Goal: Task Accomplishment & Management: Manage account settings

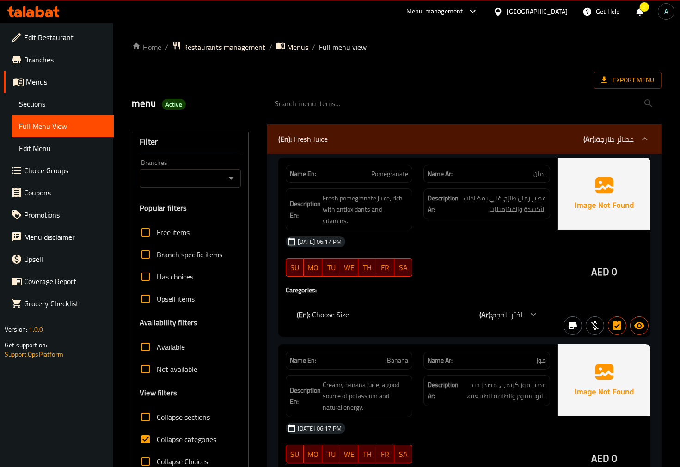
click at [52, 16] on icon at bounding box center [49, 13] width 8 height 8
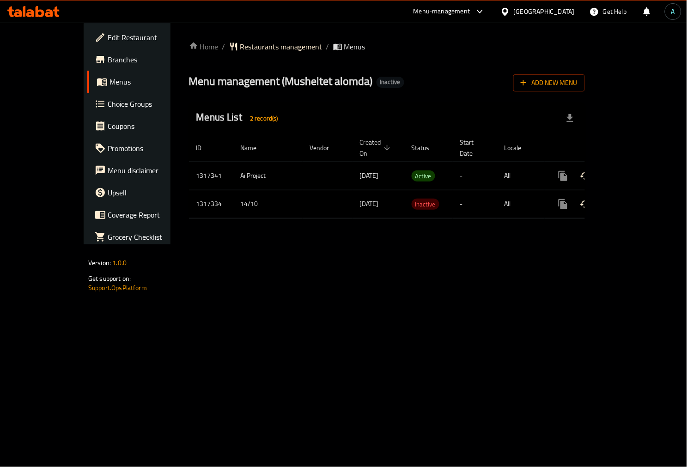
click at [641, 165] on link "enhanced table" at bounding box center [630, 176] width 22 height 22
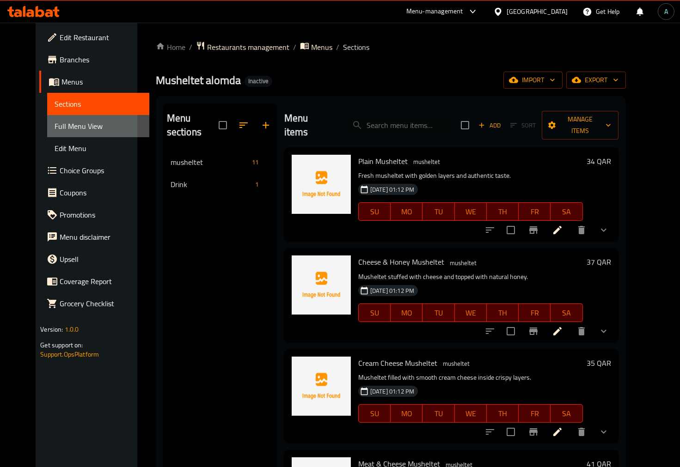
click at [68, 119] on link "Full Menu View" at bounding box center [98, 126] width 102 height 22
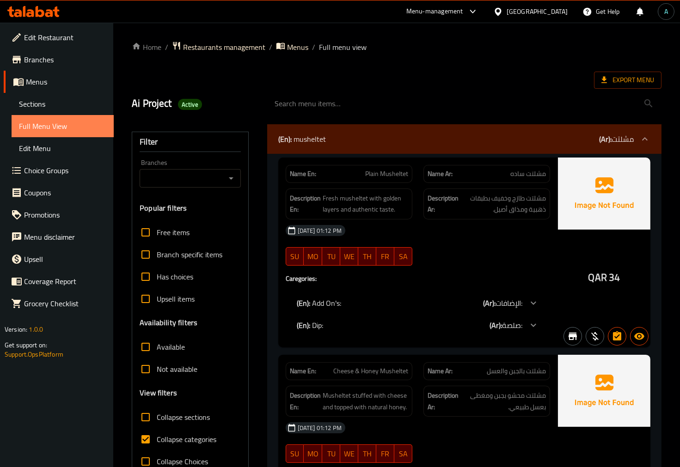
click at [63, 116] on link "Full Menu View" at bounding box center [63, 126] width 102 height 22
click at [60, 82] on span "Menus" at bounding box center [66, 81] width 80 height 11
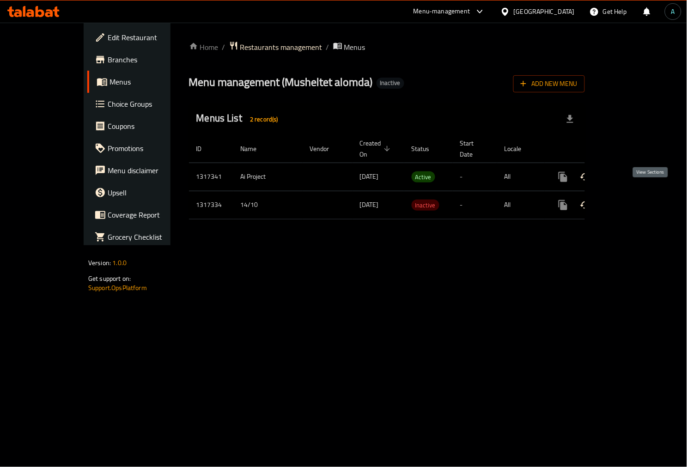
click at [635, 200] on icon "enhanced table" at bounding box center [629, 205] width 11 height 11
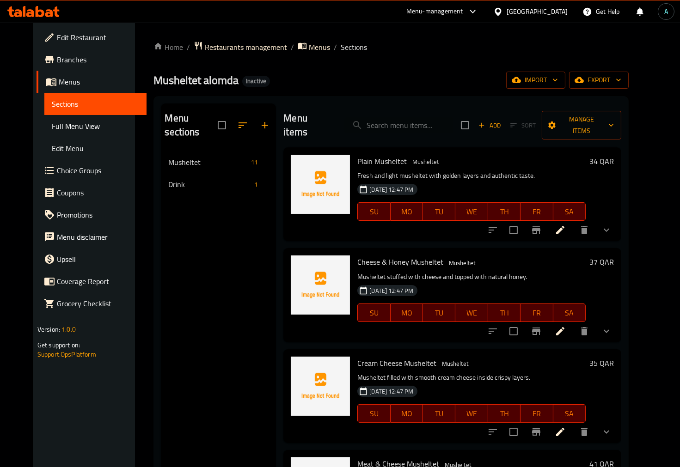
click at [59, 85] on span "Menus" at bounding box center [99, 81] width 80 height 11
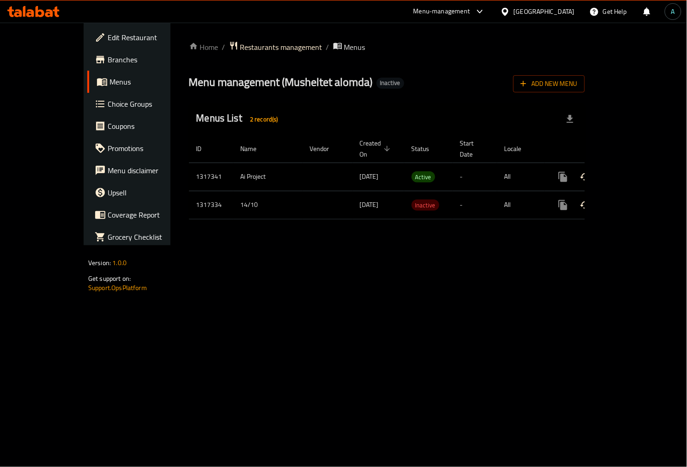
click at [641, 174] on link "enhanced table" at bounding box center [630, 177] width 22 height 22
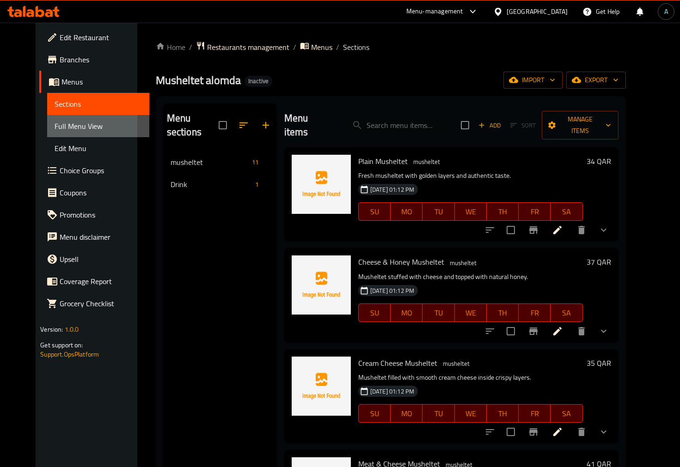
click at [66, 127] on span "Full Menu View" at bounding box center [98, 126] width 87 height 11
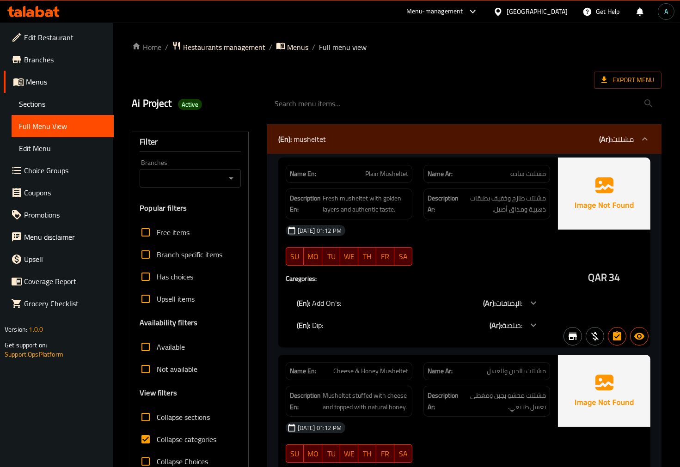
click at [170, 438] on span "Collapse categories" at bounding box center [187, 439] width 60 height 11
click at [157, 438] on input "Collapse categories" at bounding box center [145, 439] width 22 height 22
checkbox input "false"
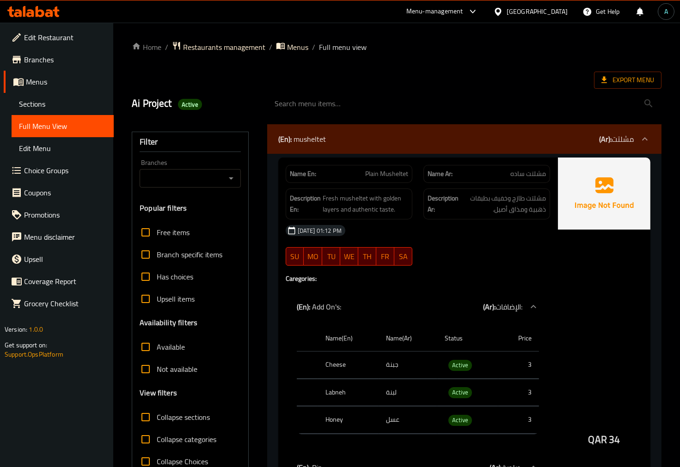
drag, startPoint x: 246, startPoint y: 64, endPoint x: 232, endPoint y: 65, distance: 13.9
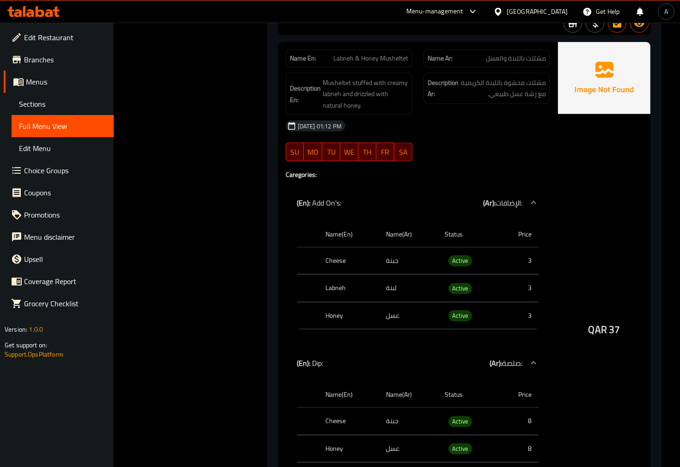
scroll to position [2207, 0]
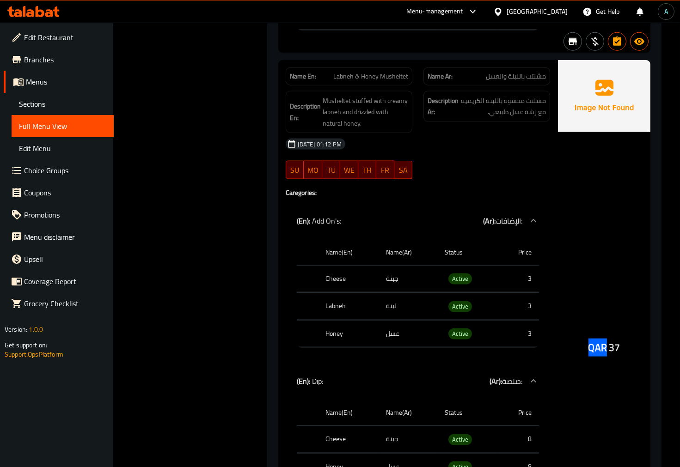
drag, startPoint x: 586, startPoint y: 341, endPoint x: 604, endPoint y: 348, distance: 19.9
click at [604, 348] on div "QAR 37" at bounding box center [604, 323] width 92 height 526
copy span "QAR"
click at [455, 281] on span "Active" at bounding box center [460, 279] width 24 height 11
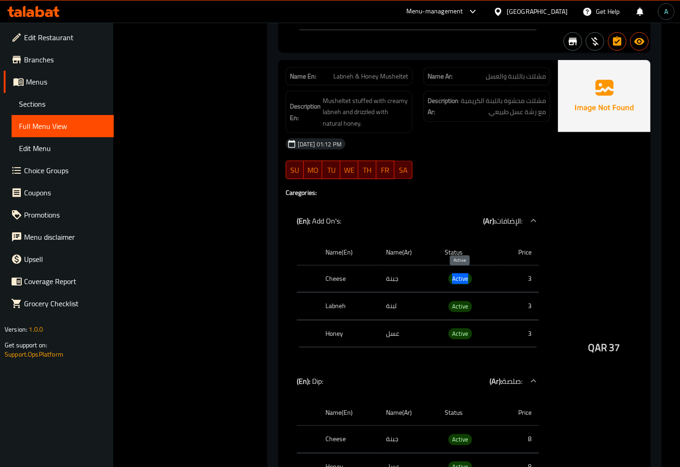
copy span "Active"
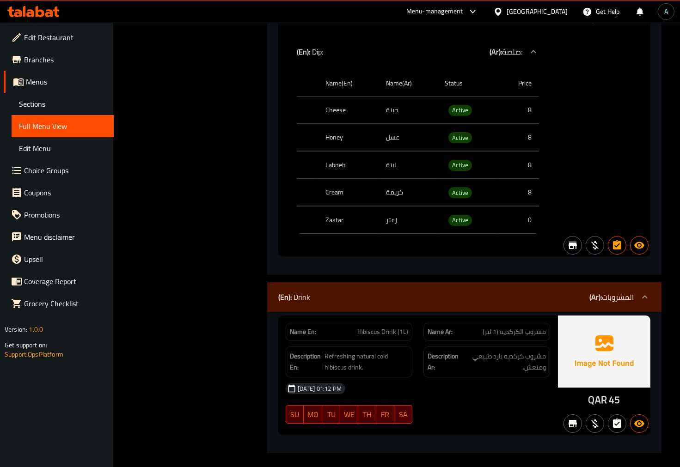
scroll to position [5736, 0]
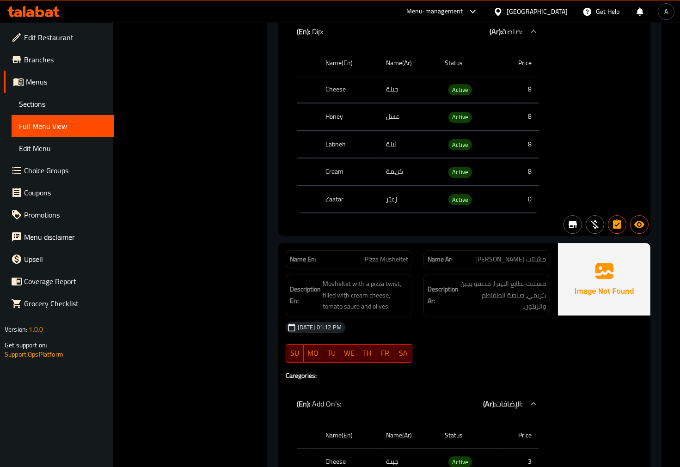
drag, startPoint x: 405, startPoint y: 255, endPoint x: 409, endPoint y: 246, distance: 9.9
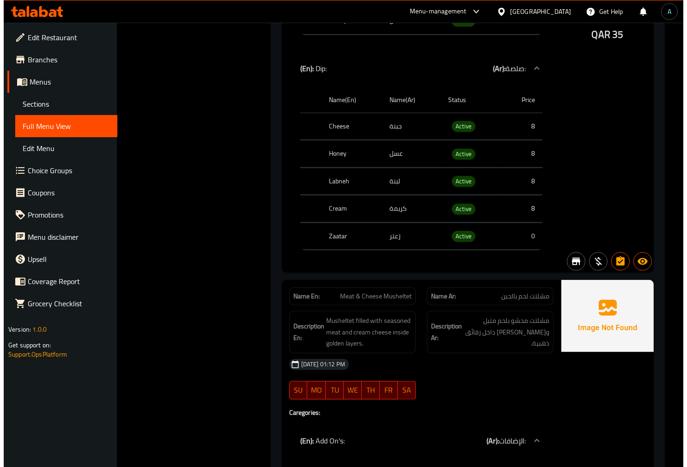
scroll to position [0, 0]
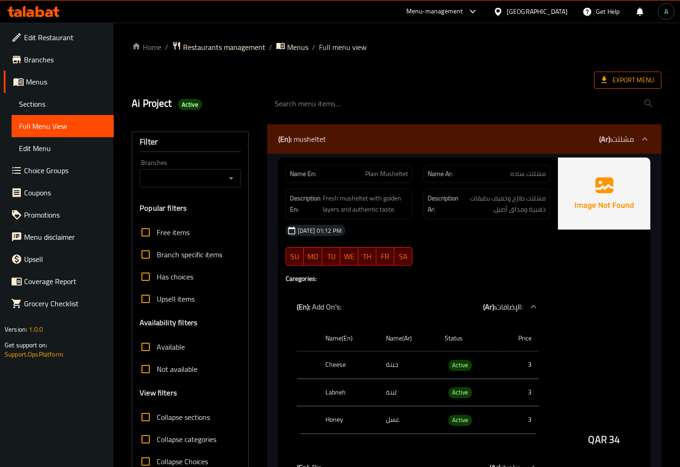
click at [613, 86] on span "Export Menu" at bounding box center [627, 80] width 67 height 17
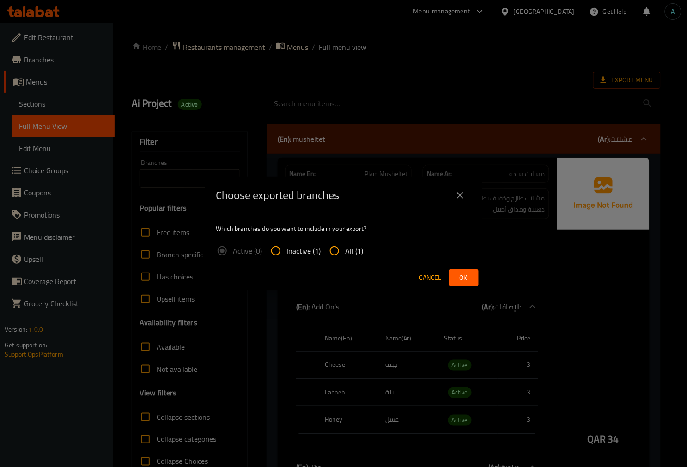
click at [330, 253] on input "All (1)" at bounding box center [334, 251] width 22 height 22
radio input "true"
click at [452, 271] on button "Ok" at bounding box center [464, 277] width 30 height 17
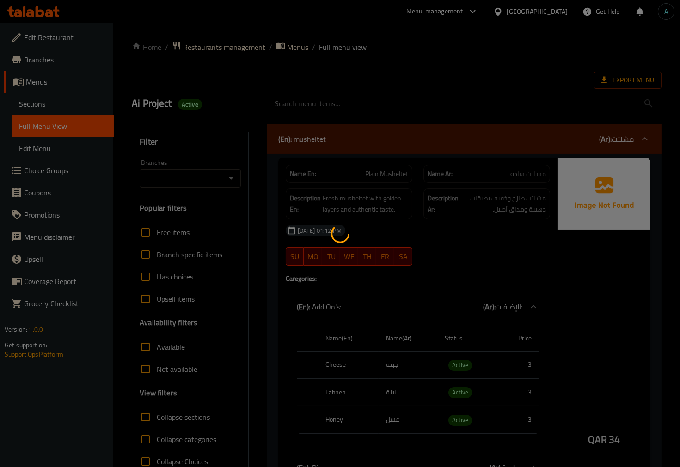
click at [363, 84] on div at bounding box center [340, 233] width 680 height 467
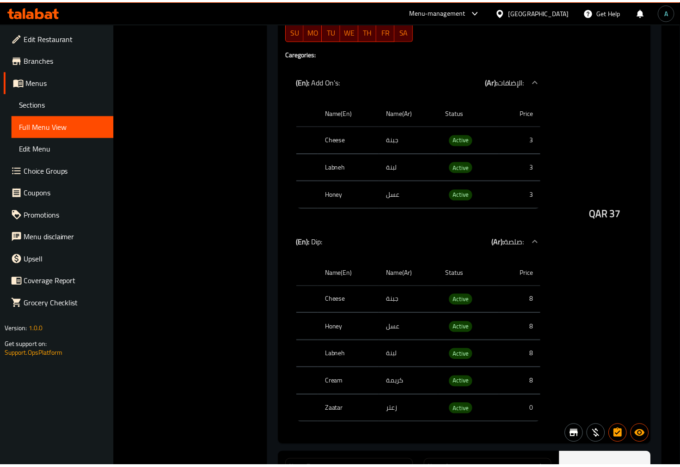
scroll to position [1121, 0]
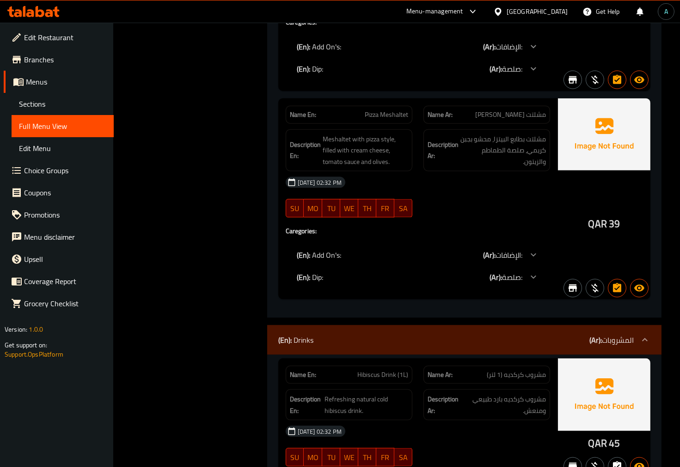
scroll to position [2194, 0]
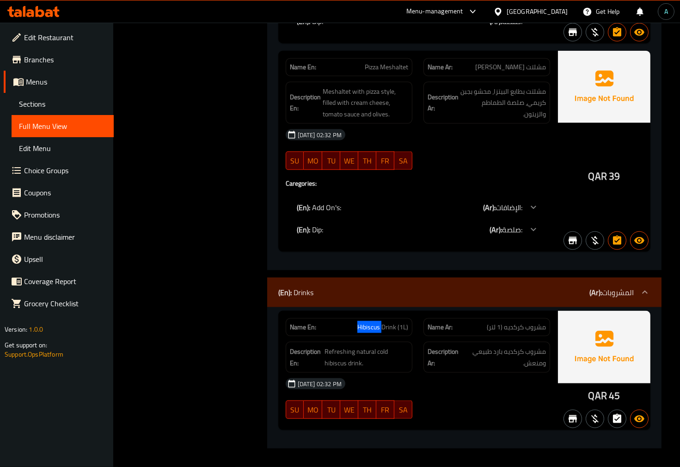
drag, startPoint x: 361, startPoint y: 329, endPoint x: 381, endPoint y: 330, distance: 20.4
click at [381, 330] on p "Name En: Hibiscus Drink (1L)" at bounding box center [349, 328] width 118 height 10
copy span "Hibiscus"
click at [379, 331] on span "Hibiscus Drink (1L)" at bounding box center [382, 328] width 51 height 10
drag, startPoint x: 380, startPoint y: 329, endPoint x: 354, endPoint y: 329, distance: 25.4
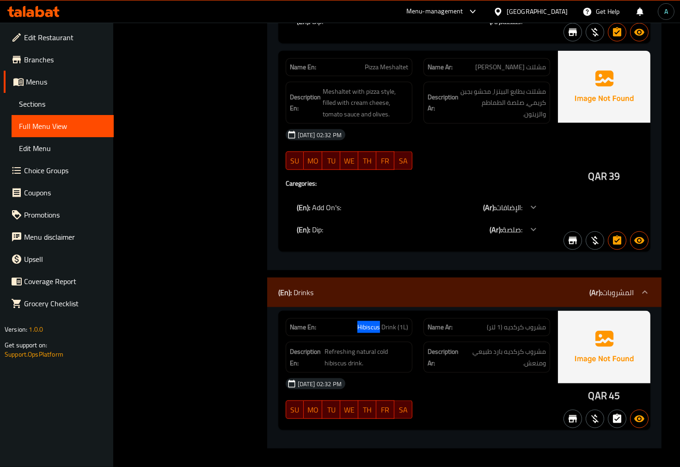
click at [354, 329] on p "Name En: Hibiscus Drink (1L)" at bounding box center [349, 328] width 118 height 10
copy span "Hibiscus"
click at [57, 95] on link "Sections" at bounding box center [63, 104] width 102 height 22
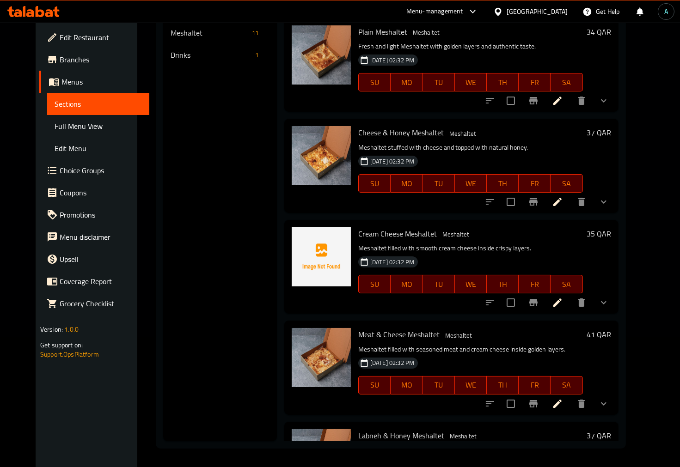
scroll to position [129, 0]
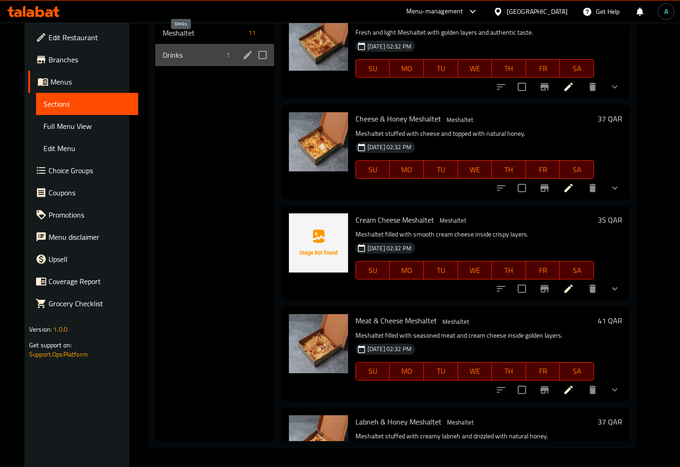
click at [163, 49] on span "Drinks" at bounding box center [193, 54] width 60 height 11
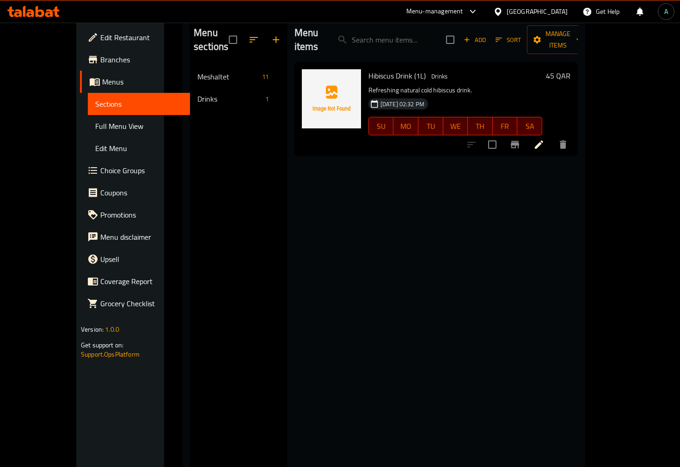
scroll to position [26, 0]
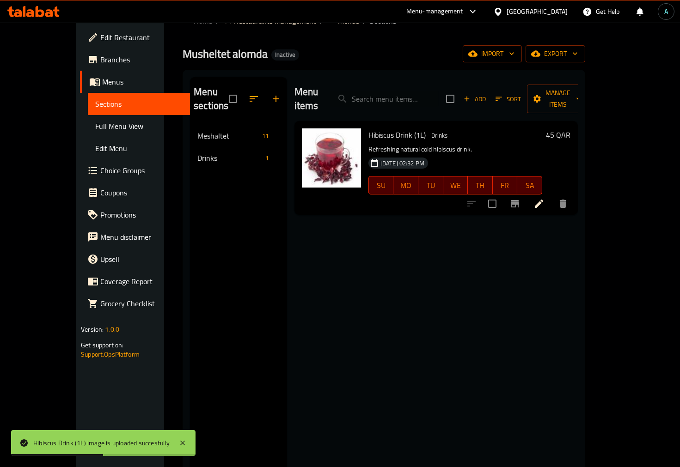
click at [95, 128] on span "Full Menu View" at bounding box center [138, 126] width 87 height 11
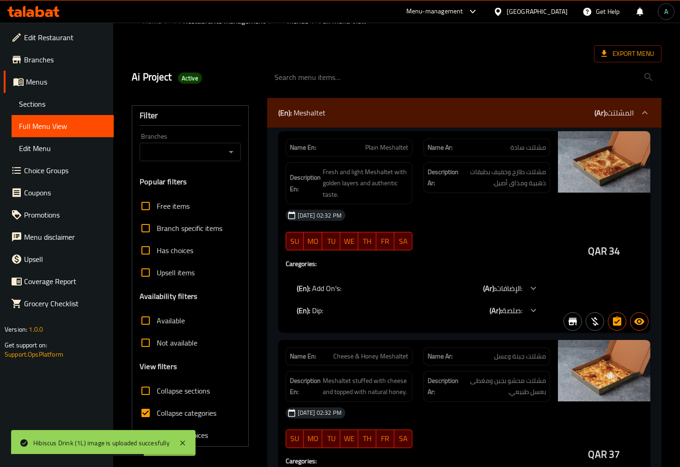
click at [158, 408] on span "Collapse categories" at bounding box center [187, 413] width 60 height 11
click at [157, 407] on input "Collapse categories" at bounding box center [145, 413] width 22 height 22
checkbox input "false"
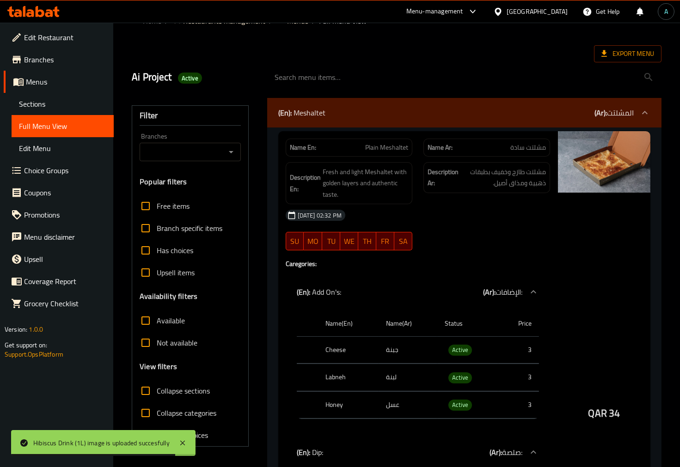
click at [368, 57] on div "Ai Project Active" at bounding box center [396, 77] width 541 height 41
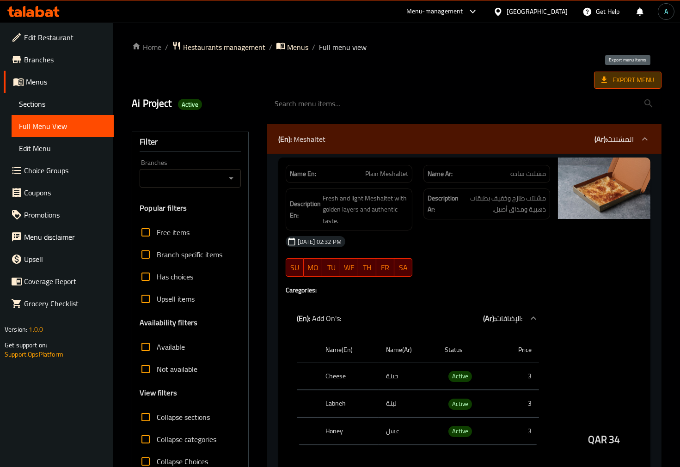
click at [625, 81] on span "Export Menu" at bounding box center [627, 80] width 53 height 12
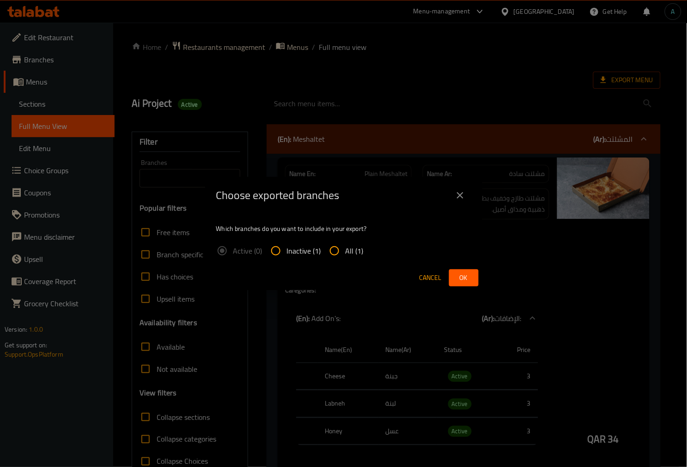
click at [356, 251] on span "All (1)" at bounding box center [355, 250] width 18 height 11
click at [346, 251] on input "All (1)" at bounding box center [334, 251] width 22 height 22
radio input "true"
click at [467, 275] on span "Ok" at bounding box center [464, 278] width 15 height 12
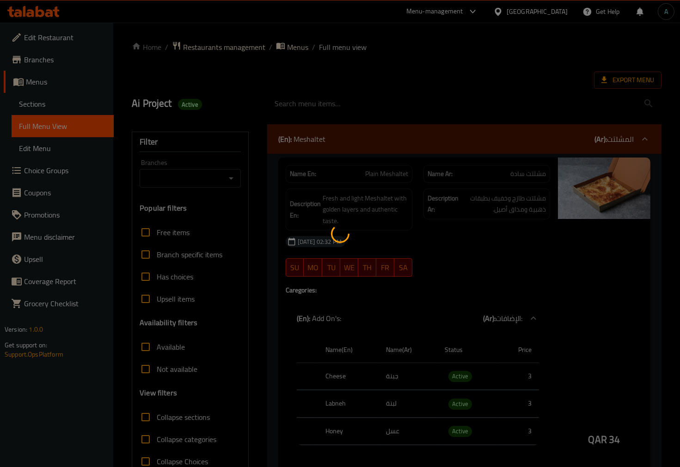
click at [469, 67] on div at bounding box center [340, 233] width 680 height 467
click at [422, 67] on div at bounding box center [340, 233] width 680 height 467
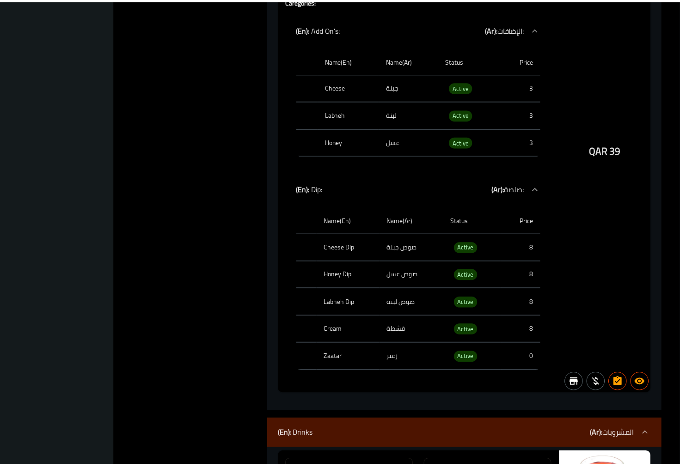
scroll to position [5758, 0]
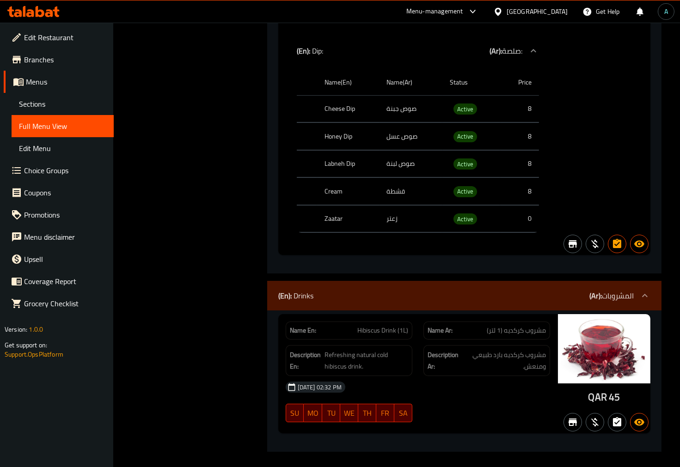
click at [45, 8] on icon at bounding box center [33, 11] width 52 height 11
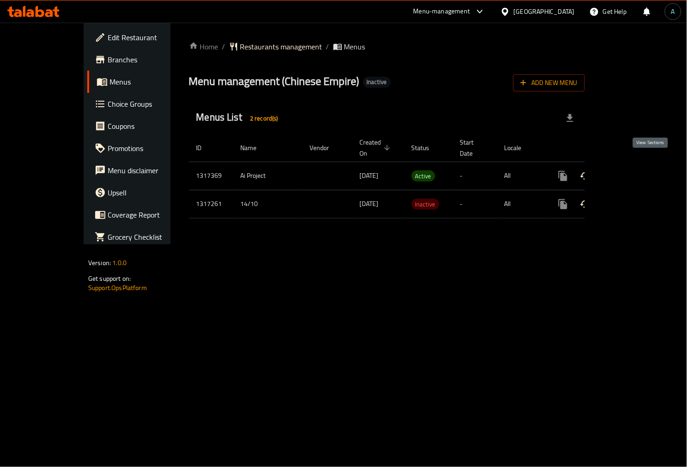
click at [635, 171] on icon "enhanced table" at bounding box center [629, 176] width 11 height 11
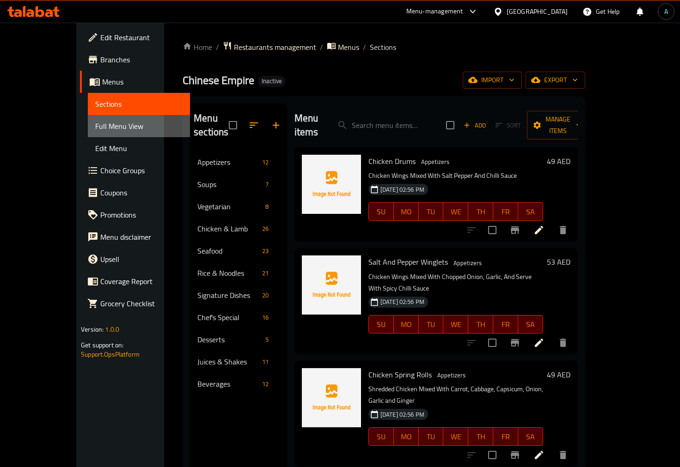
click at [95, 123] on span "Full Menu View" at bounding box center [138, 126] width 87 height 11
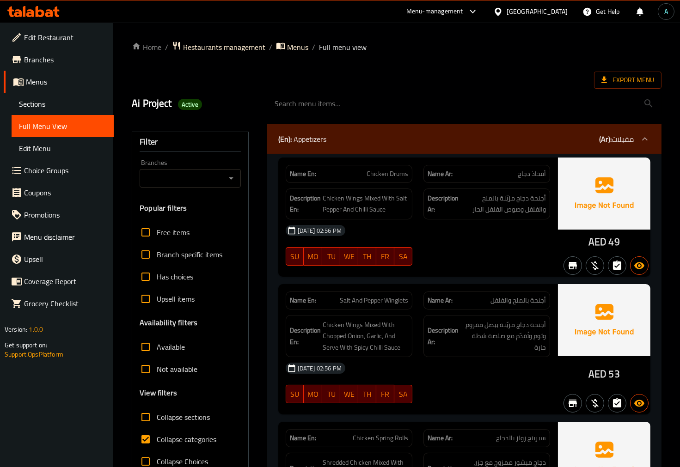
click at [165, 432] on label "Collapse categories" at bounding box center [175, 439] width 82 height 22
click at [157, 432] on input "Collapse categories" at bounding box center [145, 439] width 22 height 22
checkbox input "false"
drag, startPoint x: 591, startPoint y: 240, endPoint x: 603, endPoint y: 241, distance: 12.9
click at [603, 241] on span "AED" at bounding box center [597, 242] width 18 height 18
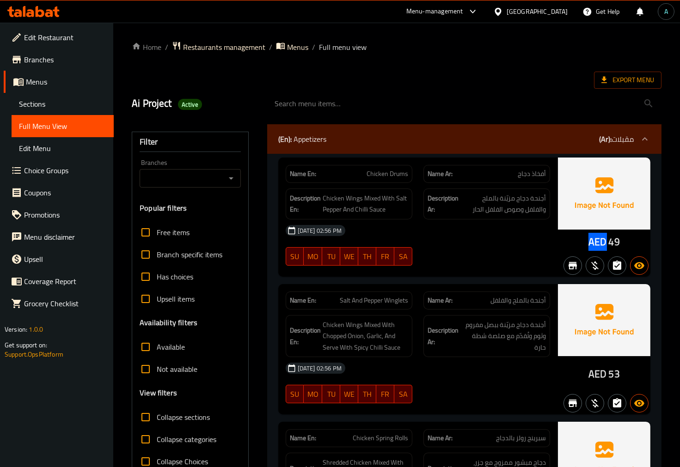
copy span "AED"
click at [185, 101] on span "Active" at bounding box center [190, 104] width 24 height 9
copy span "Active"
click at [621, 87] on span "Export Menu" at bounding box center [627, 80] width 67 height 17
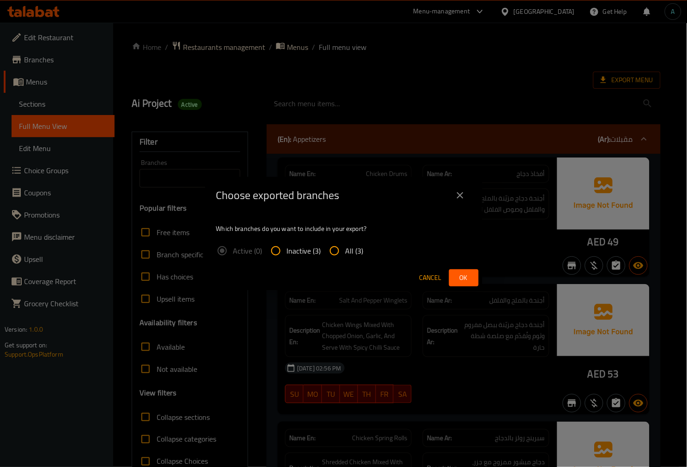
click at [358, 250] on span "All (3)" at bounding box center [355, 250] width 18 height 11
click at [346, 250] on input "All (3)" at bounding box center [334, 251] width 22 height 22
radio input "true"
click at [457, 276] on span "Ok" at bounding box center [464, 278] width 15 height 12
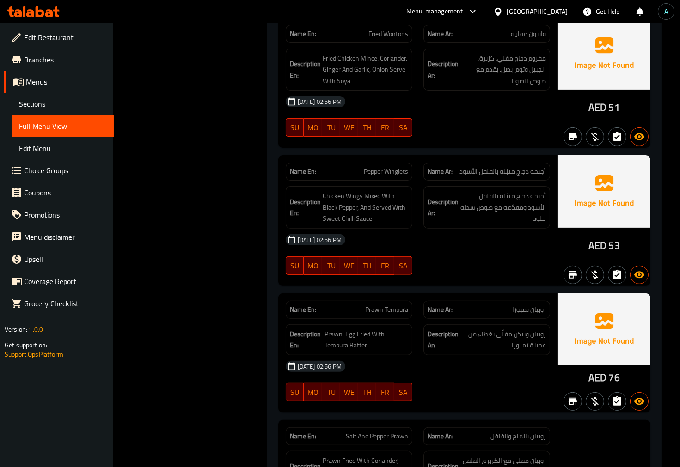
scroll to position [565, 0]
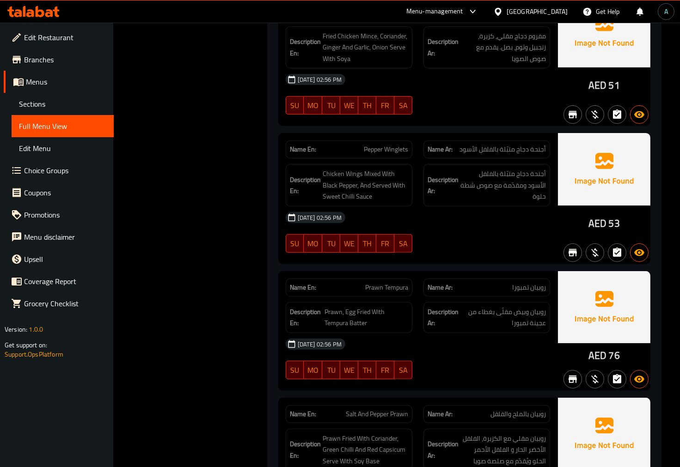
click at [387, 153] on span "Pepper Winglets" at bounding box center [386, 150] width 44 height 10
copy span "Pepper Winglets"
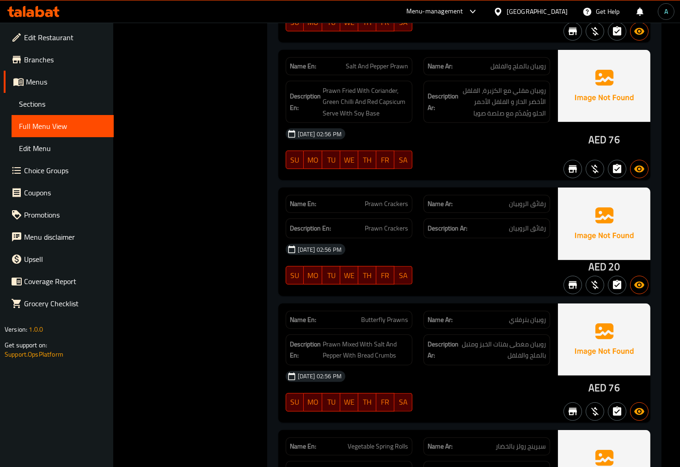
scroll to position [924, 0]
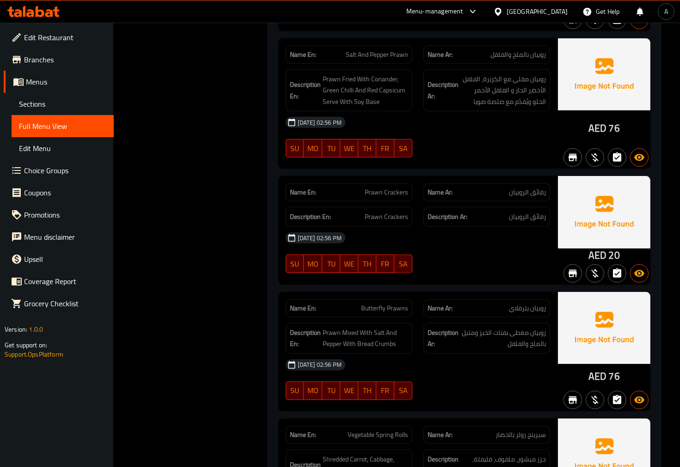
click at [382, 189] on span "Prawn Crackers" at bounding box center [386, 193] width 43 height 10
copy span "Prawn Crackers"
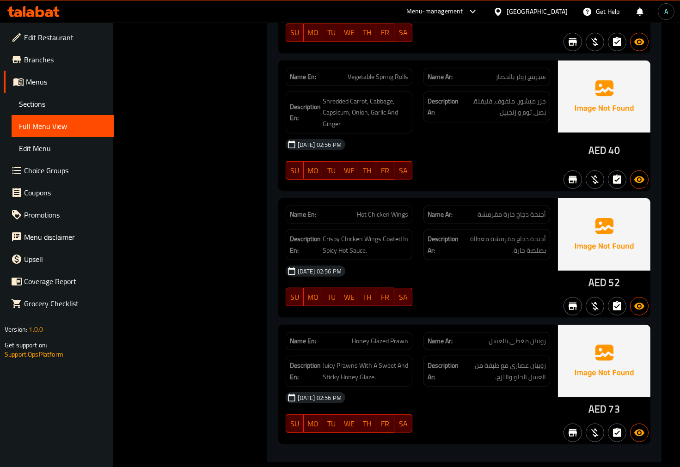
scroll to position [1283, 0]
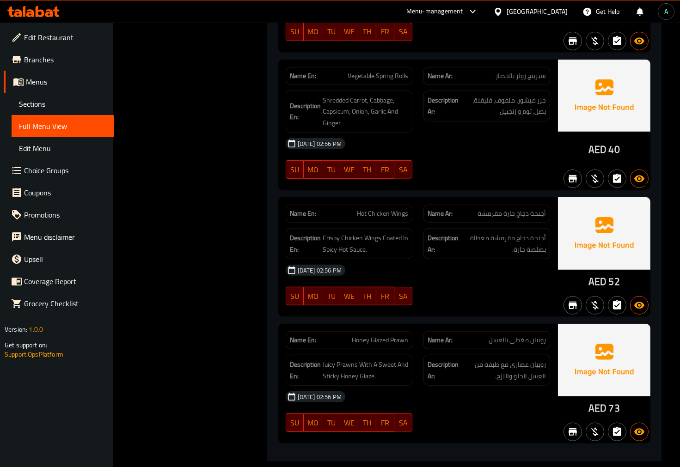
click at [376, 216] on span "Hot Chicken Wings" at bounding box center [382, 214] width 51 height 10
copy span "Hot Chicken Wings"
click at [376, 220] on div "Name En: Hot Chicken Wings" at bounding box center [349, 214] width 127 height 18
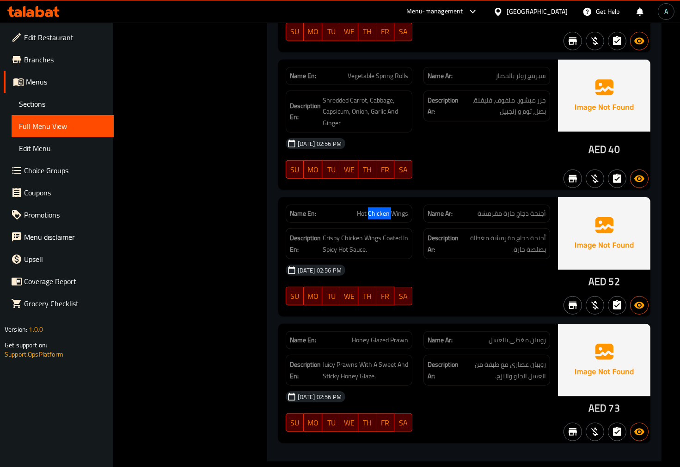
click at [376, 220] on div "Name En: Hot Chicken Wings" at bounding box center [349, 214] width 127 height 18
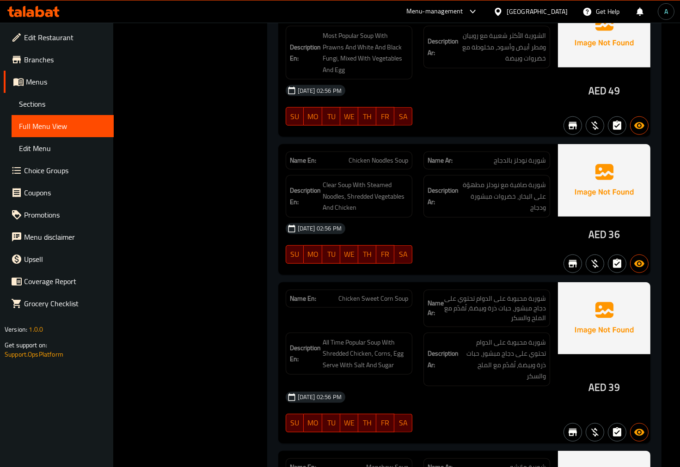
scroll to position [1797, 0]
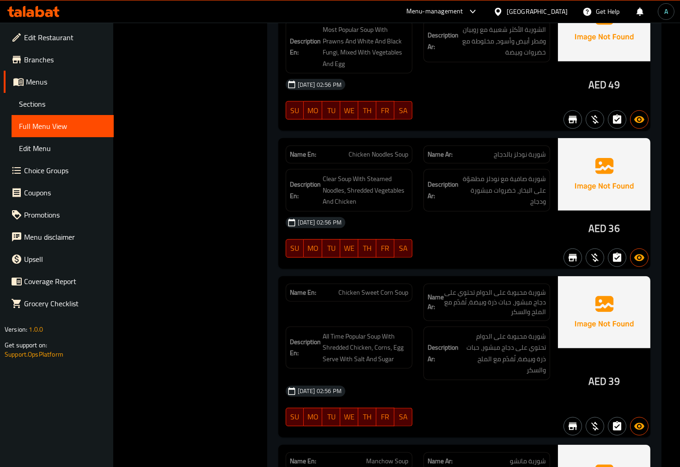
click at [373, 292] on span "Chicken Sweet Corn Soup" at bounding box center [373, 293] width 70 height 10
copy span "Chicken Sweet Corn Soup"
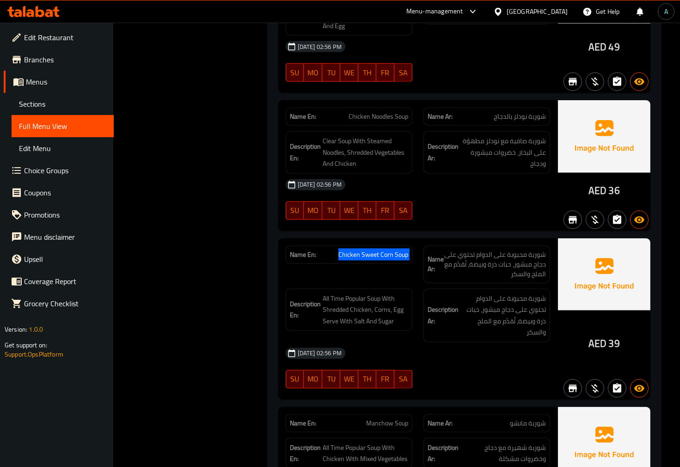
scroll to position [1900, 0]
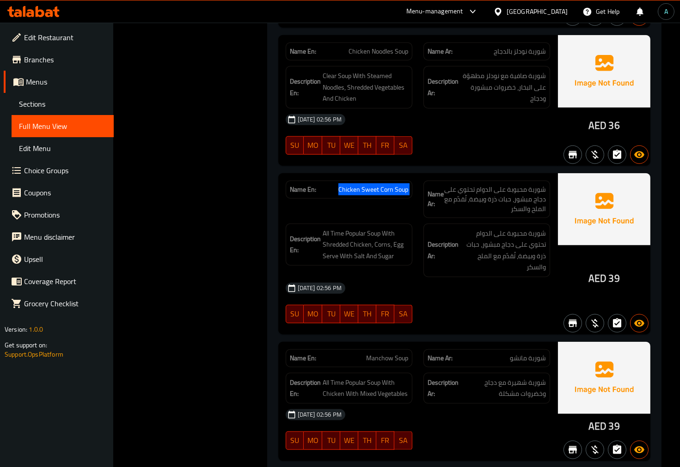
click at [368, 186] on span "Chicken Sweet Corn Soup" at bounding box center [373, 190] width 70 height 10
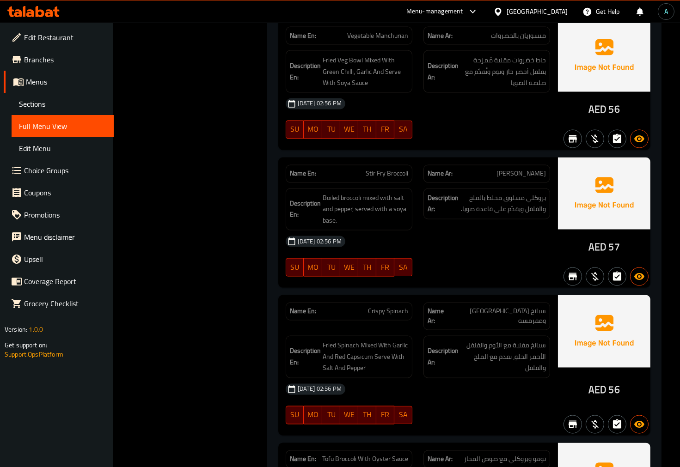
scroll to position [2978, 0]
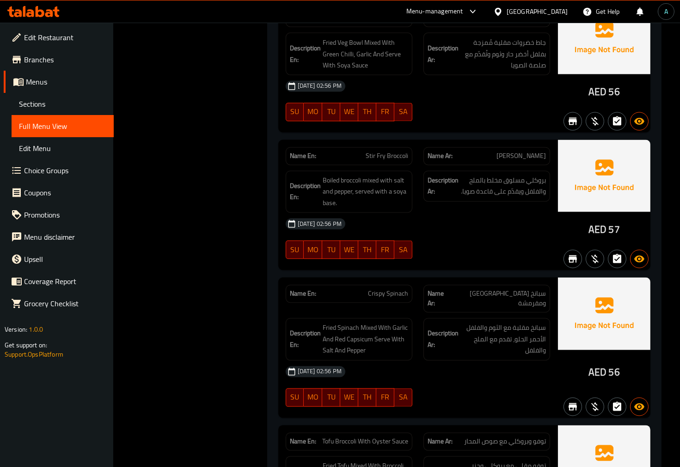
click at [402, 289] on span "Crispy Spinach" at bounding box center [388, 294] width 40 height 10
copy span "Crispy Spinach"
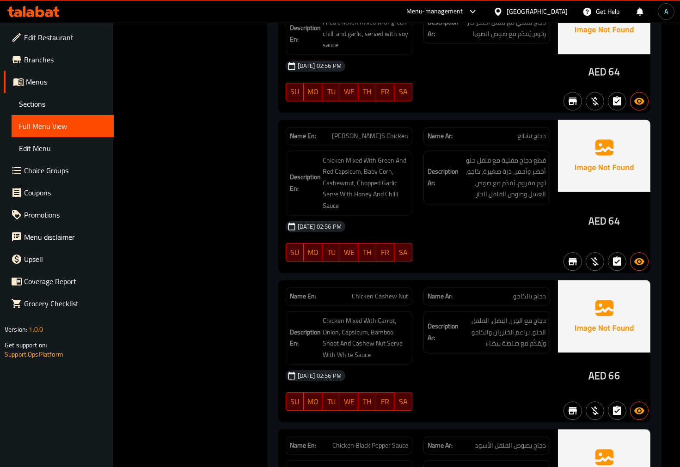
scroll to position [4210, 0]
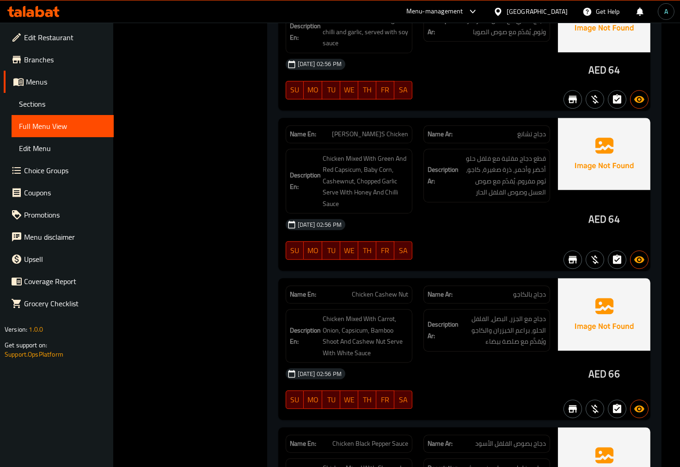
click at [398, 290] on span "Chicken Cashew Nut" at bounding box center [380, 295] width 56 height 10
copy span "Chicken Cashew Nut"
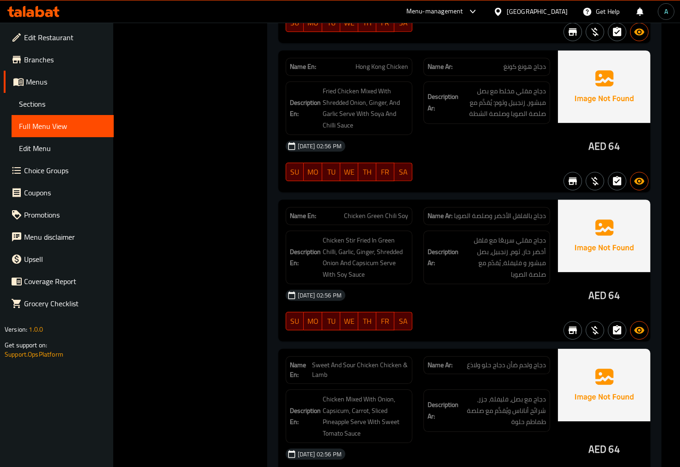
scroll to position [5031, 0]
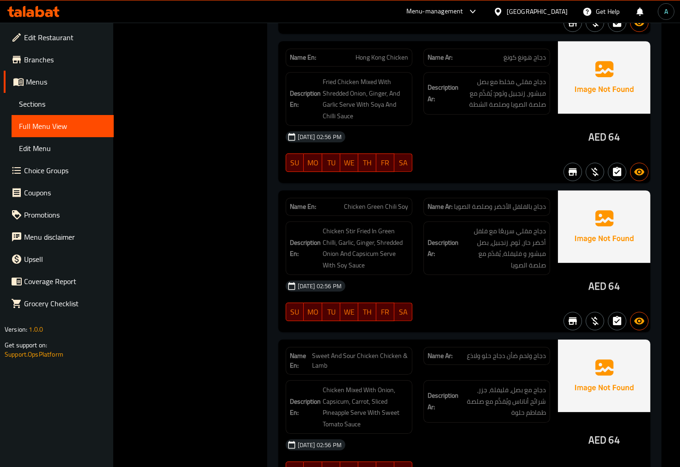
click at [371, 198] on div "Name En: Chicken Green Chili Soy" at bounding box center [349, 207] width 127 height 18
copy span "Chicken Green Chili Soy"
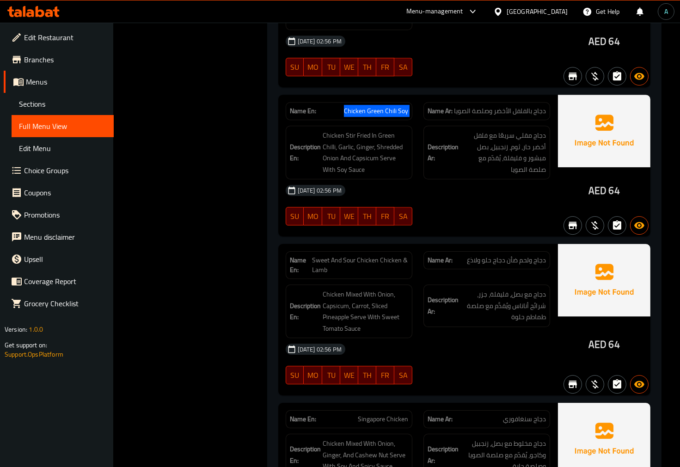
scroll to position [5134, 0]
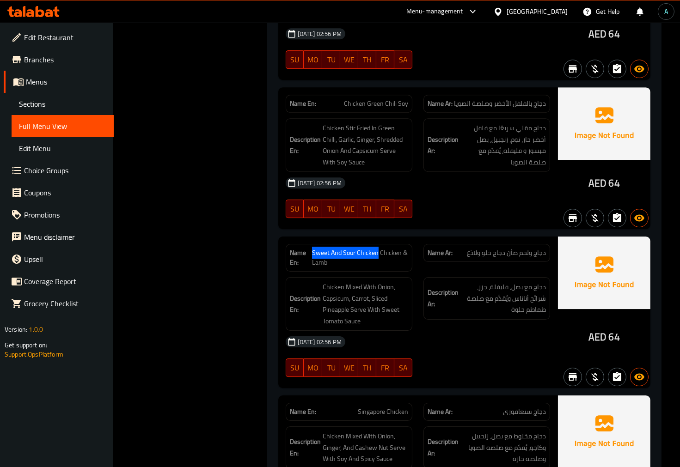
drag, startPoint x: 313, startPoint y: 225, endPoint x: 377, endPoint y: 228, distance: 63.8
click at [377, 248] on span "Sweet And Sour Chicken Chicken & Lamb" at bounding box center [360, 257] width 96 height 19
copy span "Sweet And Sour Chicken"
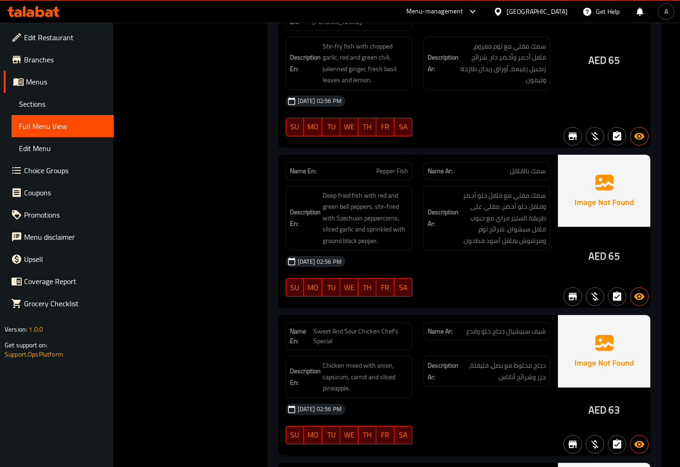
scroll to position [5128, 0]
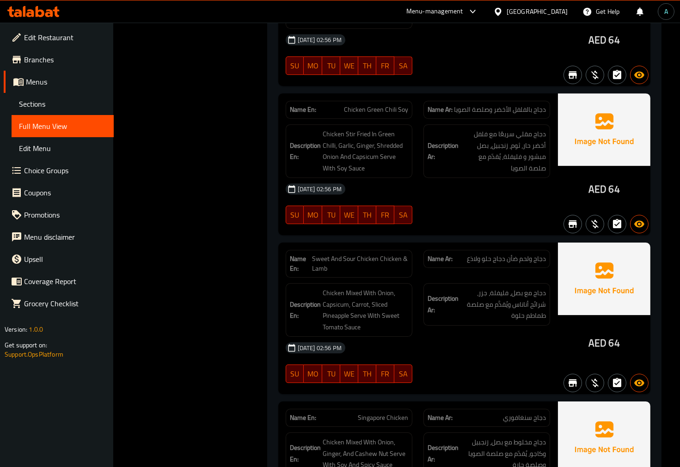
click at [340, 254] on span "Sweet And Sour Chicken Chicken & Lamb" at bounding box center [360, 263] width 96 height 19
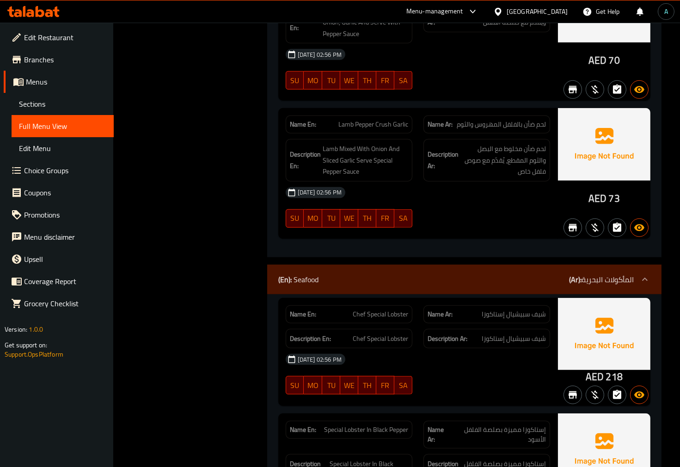
scroll to position [7593, 0]
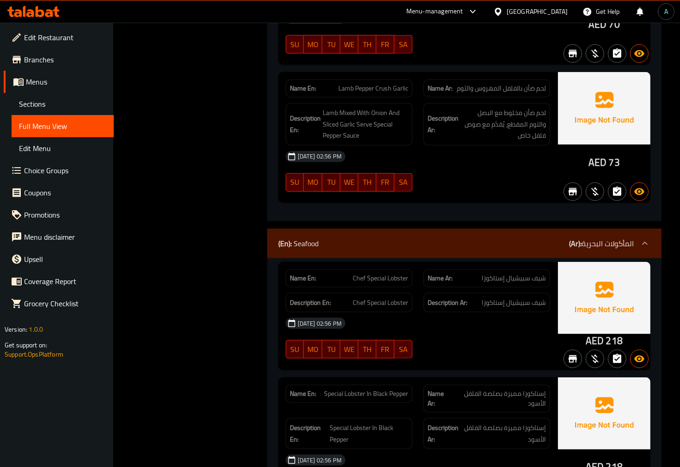
click at [373, 274] on span "Chef Special Lobster" at bounding box center [380, 279] width 55 height 10
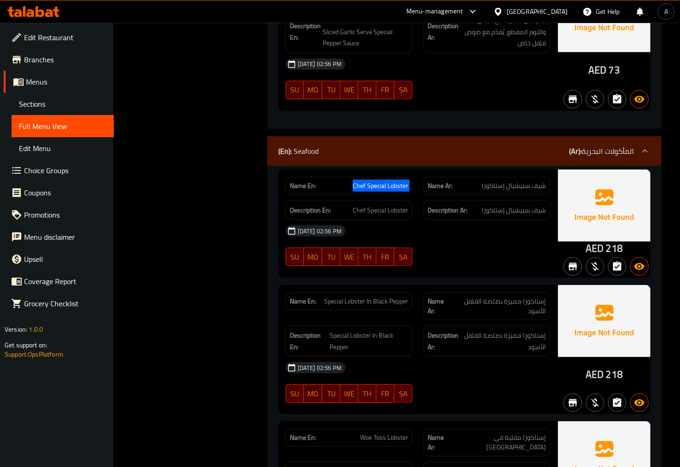
scroll to position [7696, 0]
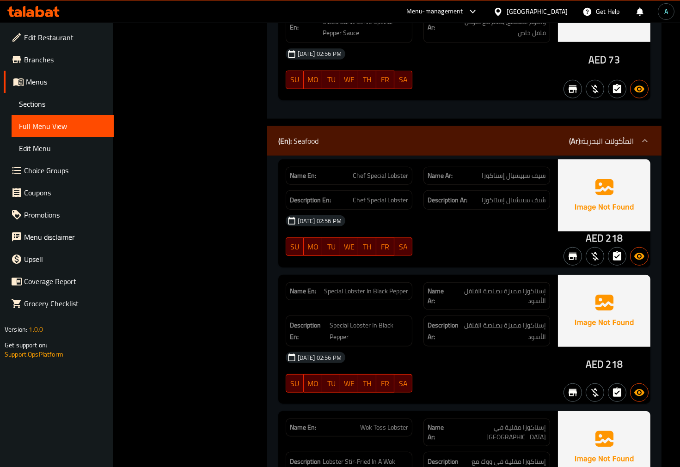
click at [375, 286] on span "Special Lobster In Black Pepper" at bounding box center [366, 291] width 84 height 10
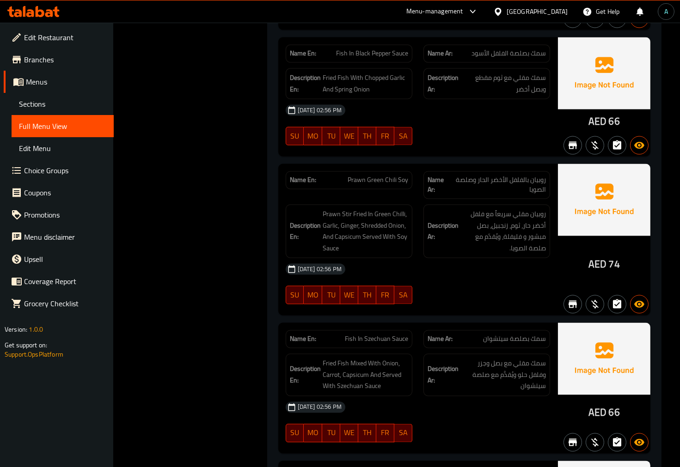
scroll to position [9133, 0]
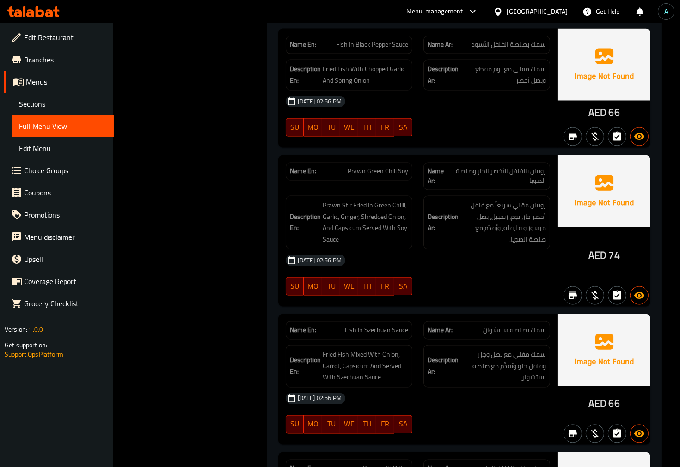
click at [389, 167] on span "Prawn Green Chili Soy" at bounding box center [377, 172] width 61 height 10
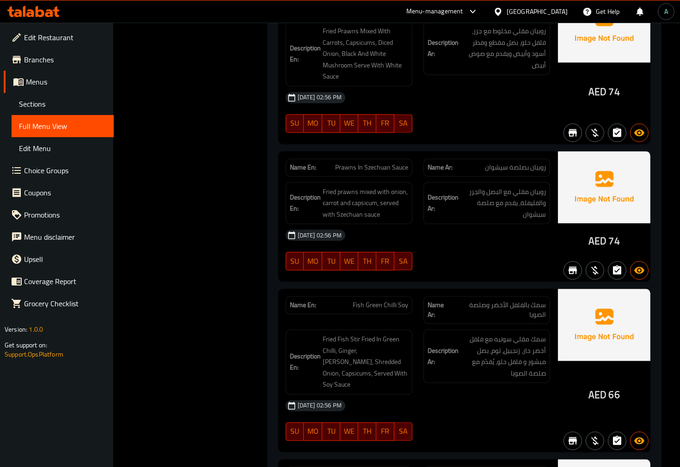
scroll to position [9749, 0]
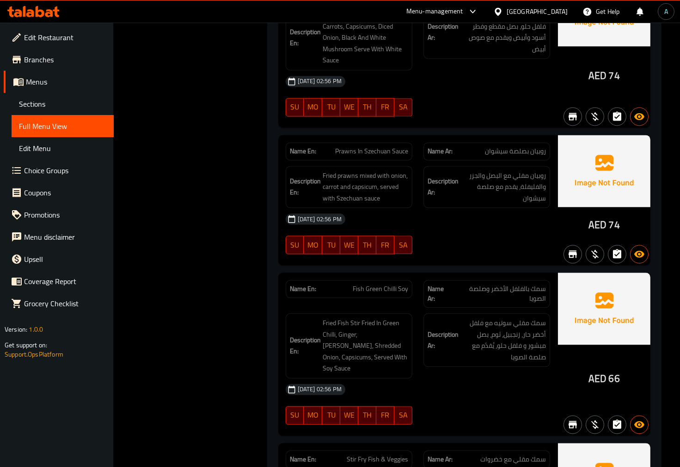
click at [386, 284] on span "Fish Green Chilli Soy" at bounding box center [380, 289] width 55 height 10
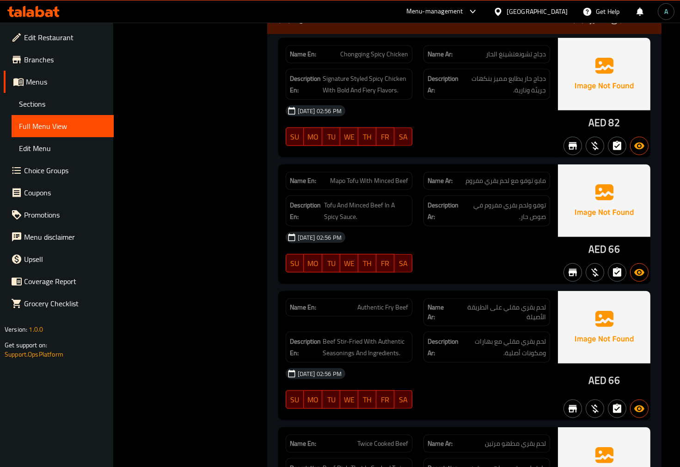
scroll to position [14113, 0]
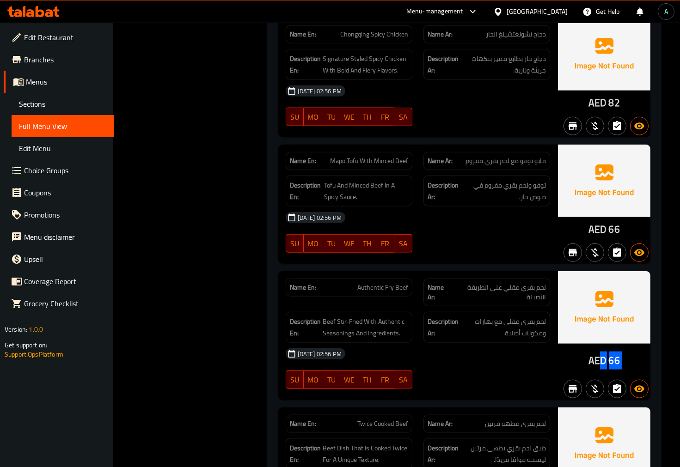
drag, startPoint x: 589, startPoint y: 301, endPoint x: 596, endPoint y: 298, distance: 7.6
click at [597, 299] on div "AED 66" at bounding box center [604, 335] width 92 height 129
click at [518, 343] on div "14-10-2025 02:56 PM SU MO TU WE TH FR SA" at bounding box center [417, 369] width 275 height 52
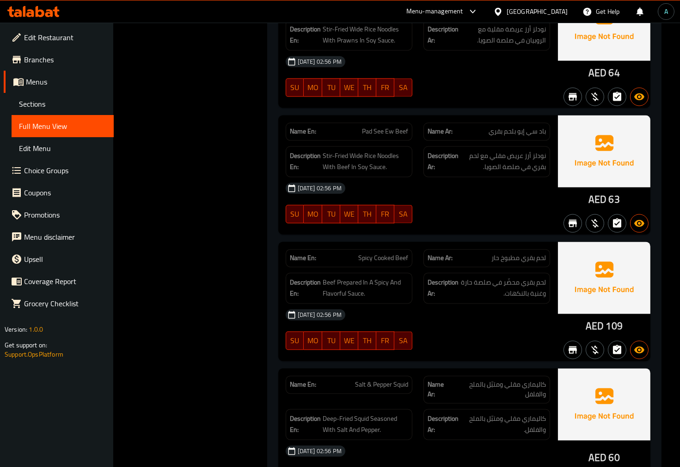
scroll to position [15448, 0]
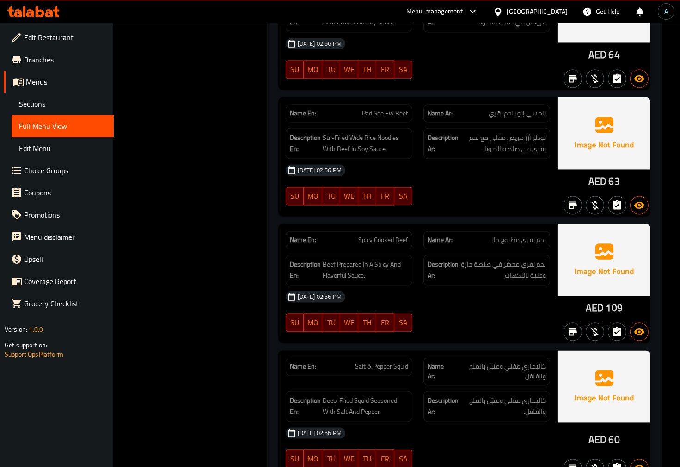
click at [372, 362] on span "Salt & Pepper Squid" at bounding box center [381, 367] width 53 height 10
click at [378, 362] on span "Salt & Pepper Squid" at bounding box center [381, 367] width 53 height 10
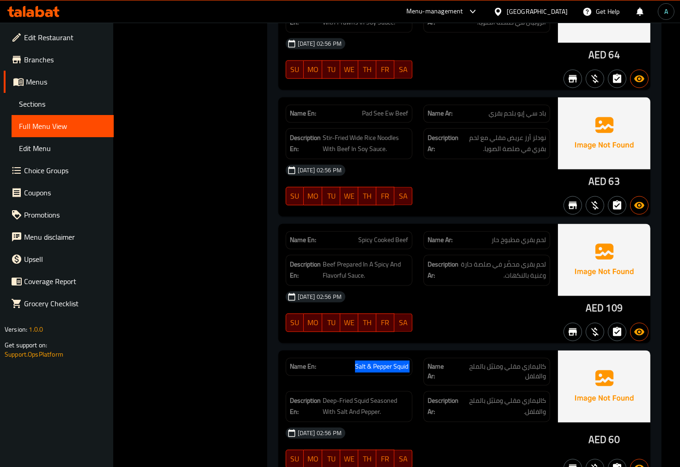
click at [378, 362] on span "Salt & Pepper Squid" at bounding box center [381, 367] width 53 height 10
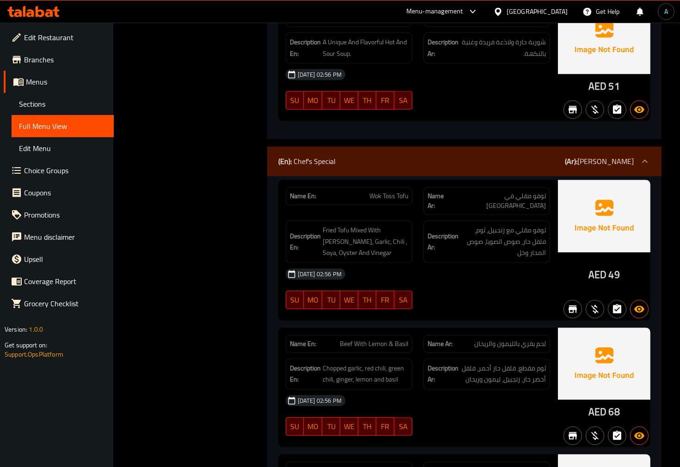
scroll to position [16629, 0]
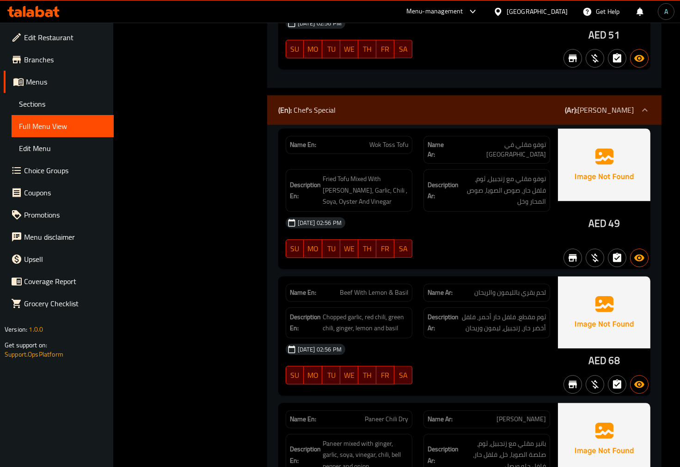
click at [377, 136] on div "Name En: Wok Toss Tofu" at bounding box center [349, 145] width 127 height 18
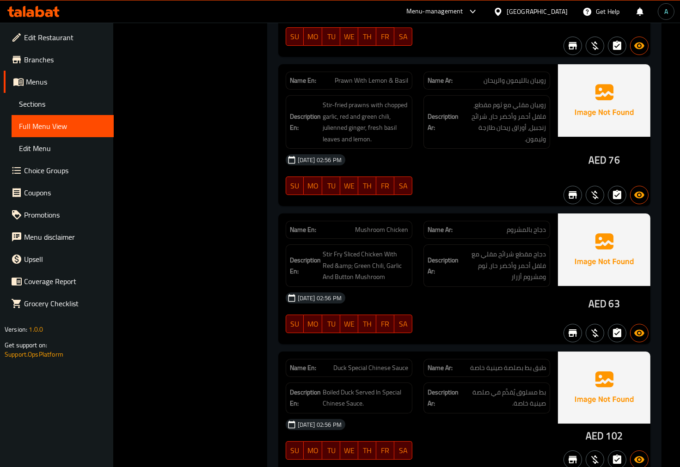
scroll to position [17604, 0]
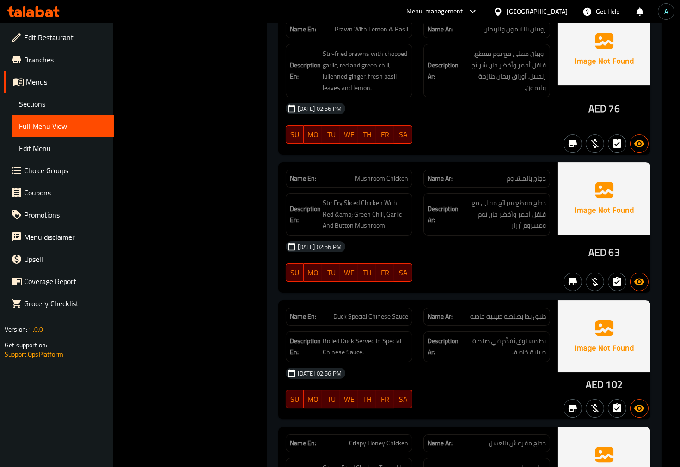
click at [363, 312] on span "Duck Special Chinese Sauce" at bounding box center [370, 317] width 75 height 10
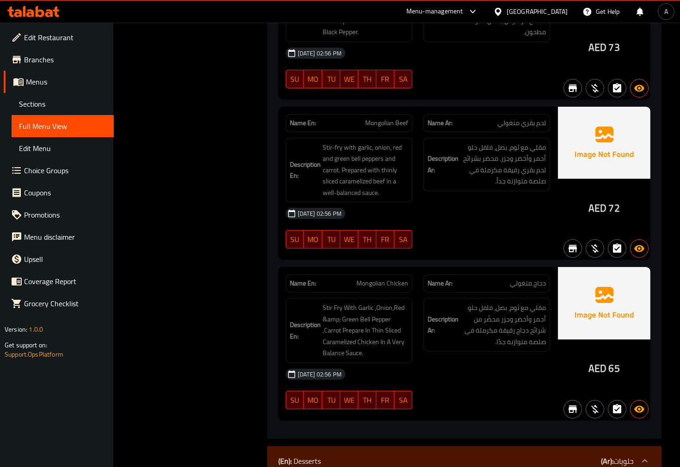
scroll to position [18683, 0]
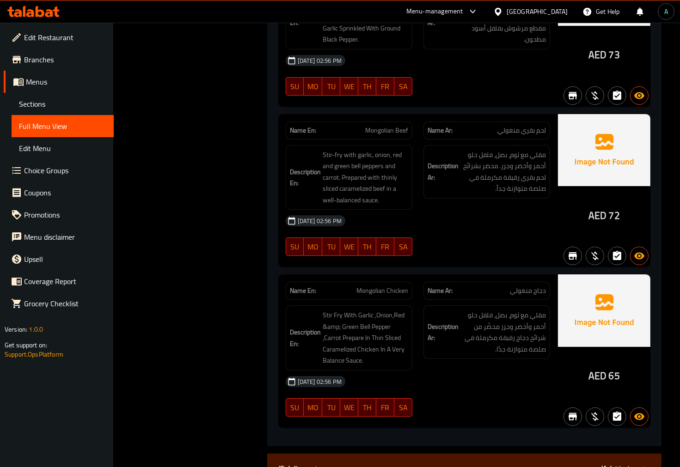
click at [465, 371] on div "[DATE] 02:56 PM" at bounding box center [417, 382] width 275 height 22
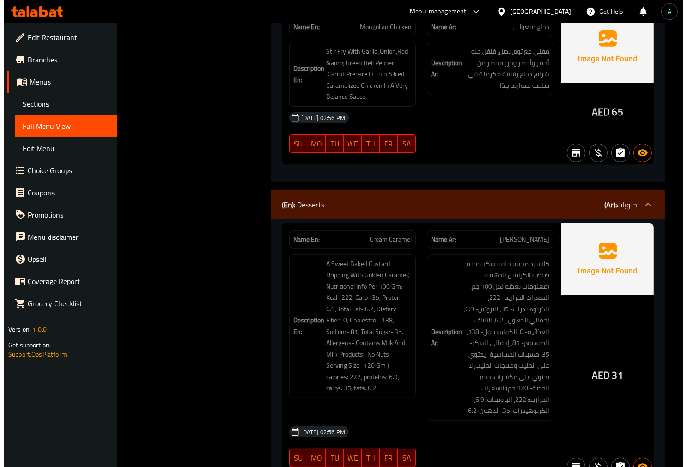
scroll to position [18975, 0]
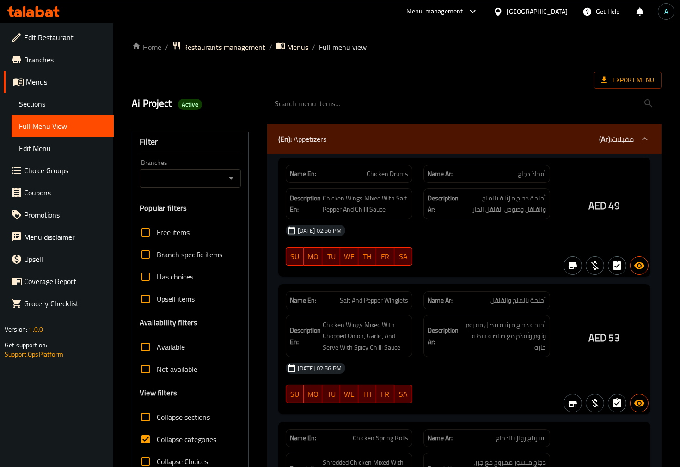
click at [28, 108] on div at bounding box center [340, 233] width 680 height 467
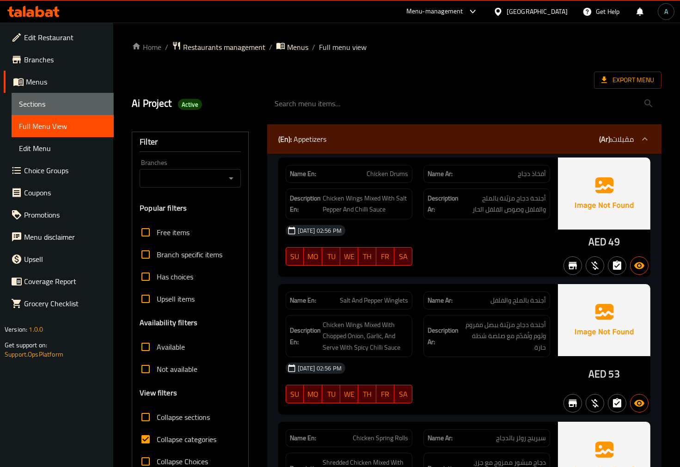
click at [28, 108] on span "Sections" at bounding box center [62, 103] width 87 height 11
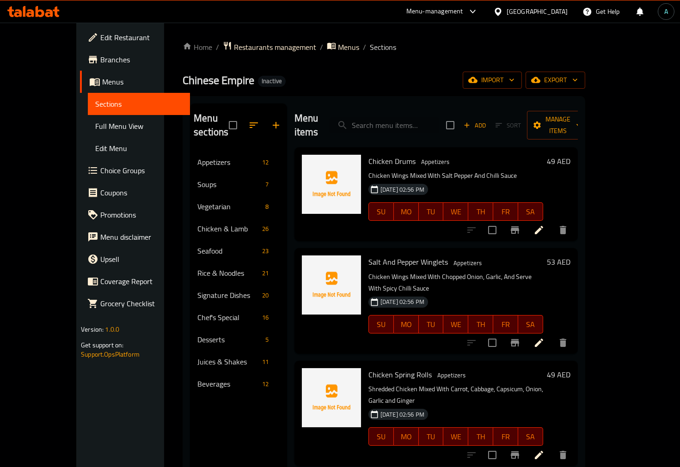
click at [401, 120] on input "search" at bounding box center [383, 125] width 109 height 16
paste input "Pepper Winglets"
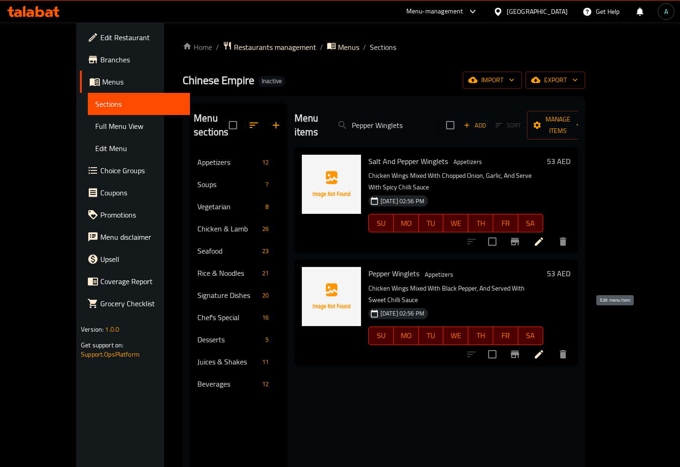
type input "Pepper Winglets"
click at [544, 349] on icon at bounding box center [538, 354] width 11 height 11
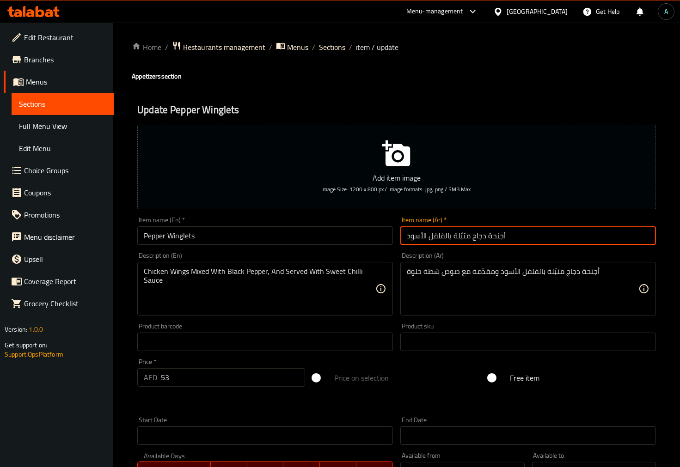
drag, startPoint x: 484, startPoint y: 239, endPoint x: 451, endPoint y: 244, distance: 33.5
click at [451, 244] on input "أجنحة دجاج متبّلة بالفلفل الأسود" at bounding box center [528, 235] width 256 height 18
type input "أجنحة بالفلفل الأسود"
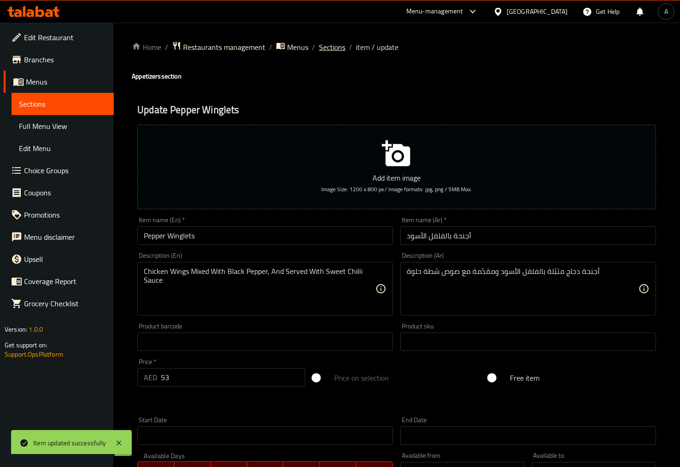
click at [336, 47] on span "Sections" at bounding box center [332, 47] width 26 height 11
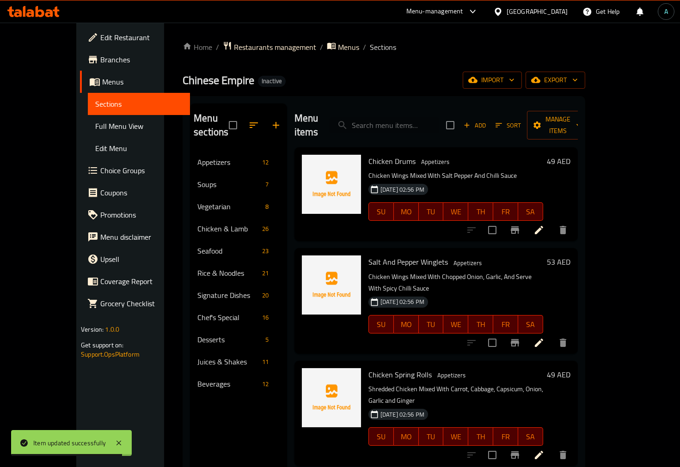
click at [417, 122] on input "search" at bounding box center [383, 125] width 109 height 16
paste input "Hot Chicken Wings"
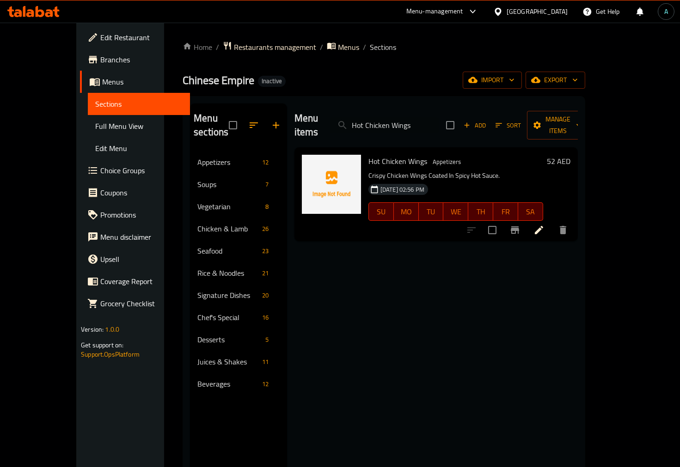
type input "Hot Chicken Wings"
click at [544, 225] on icon at bounding box center [538, 230] width 11 height 11
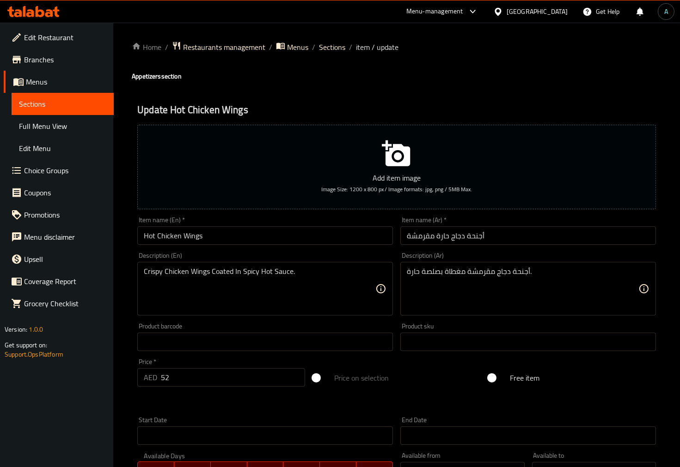
click at [412, 238] on input "أجنحة دجاج حارة مقرمشة" at bounding box center [528, 235] width 256 height 18
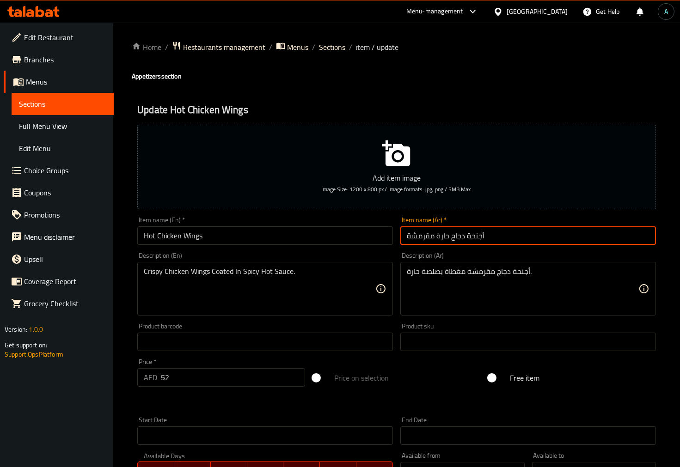
click at [412, 238] on input "أجنحة دجاج حارة مقرمشة" at bounding box center [528, 235] width 256 height 18
type input "أجنحة دجاج حارة"
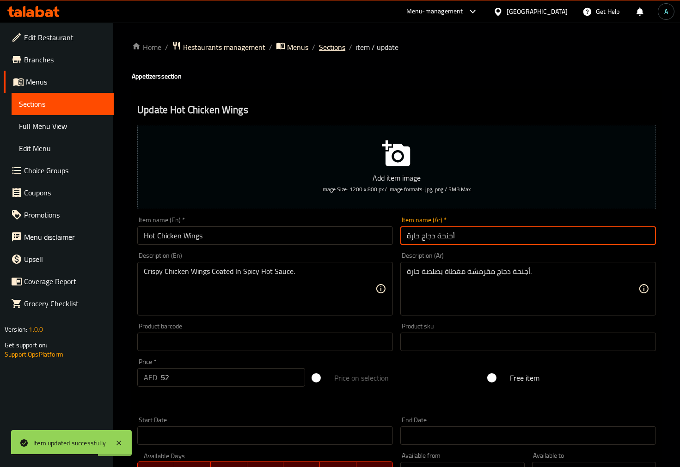
click at [330, 48] on span "Sections" at bounding box center [332, 47] width 26 height 11
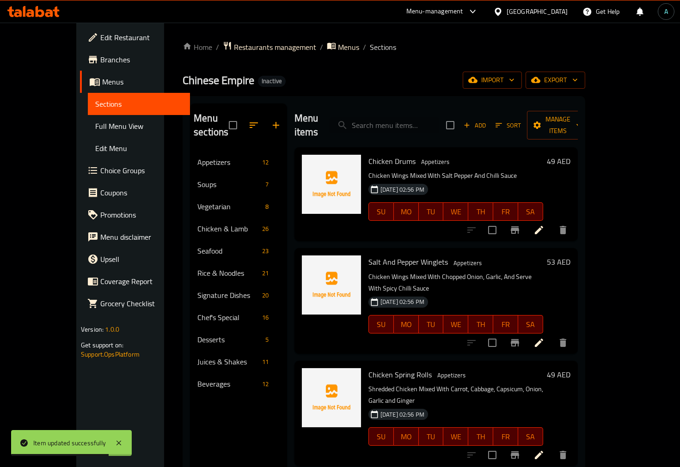
click at [401, 117] on input "search" at bounding box center [383, 125] width 109 height 16
paste input "Chicken Sweet Corn Soup"
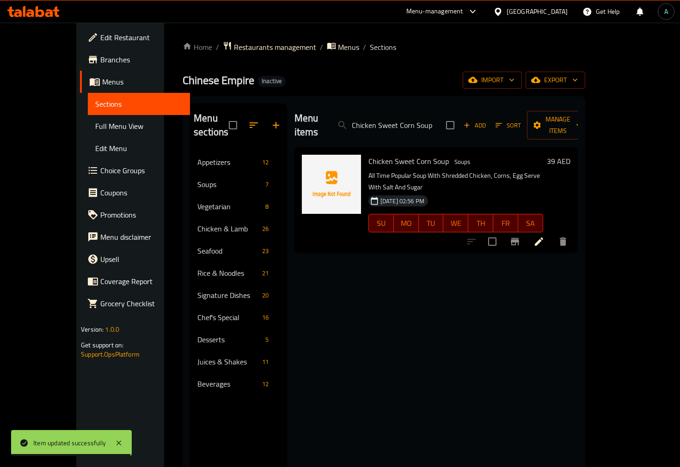
type input "Chicken Sweet Corn Soup"
click at [552, 233] on li at bounding box center [539, 241] width 26 height 17
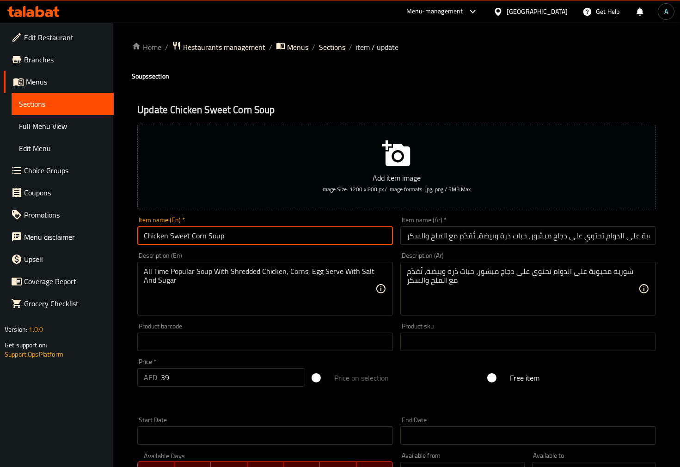
drag, startPoint x: 282, startPoint y: 231, endPoint x: 70, endPoint y: 236, distance: 212.1
click at [70, 236] on div "Edit Restaurant Branches Menus Sections Full Menu View Edit Menu Choice Groups …" at bounding box center [340, 338] width 680 height 630
click at [460, 231] on input "شوربة محبوبة على الدوام تحتوي على دجاج مبشور، حبات ذرة وبيضة، تُقدّم مع الملح و…" at bounding box center [528, 235] width 256 height 18
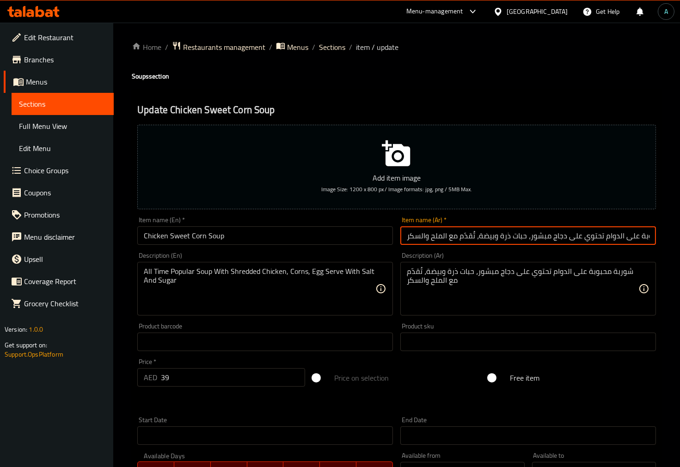
paste input "الذرة الحلوة بالدجاج"
type input "شوربة الذرة الحلوة بالدجاج"
click at [335, 45] on span "Sections" at bounding box center [332, 47] width 26 height 11
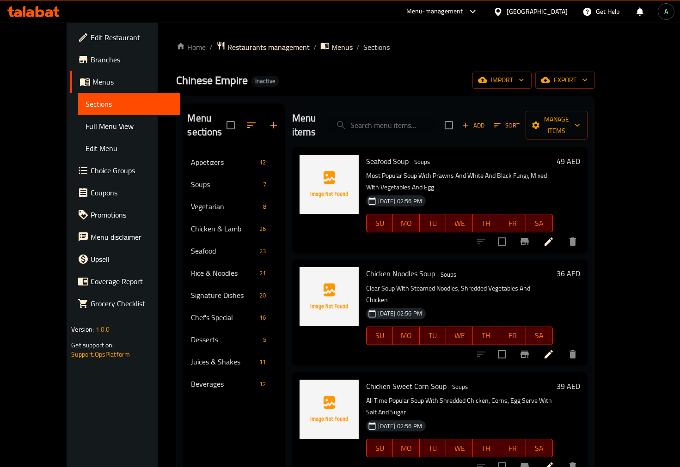
click at [400, 117] on input "search" at bounding box center [382, 125] width 109 height 16
paste input "Sweet And Sour Chicken Chicken & Lamb"
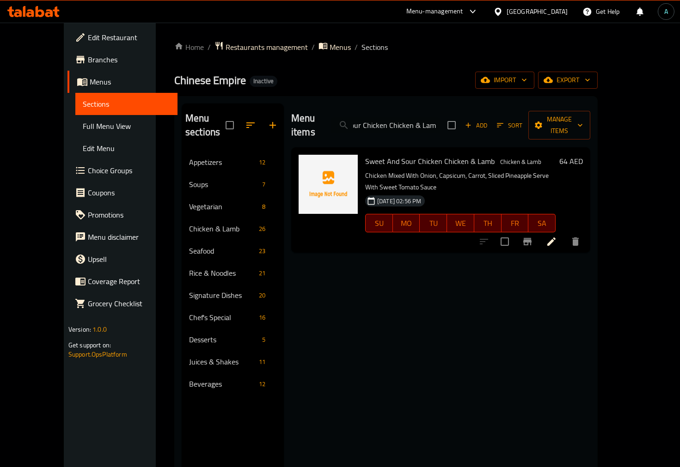
type input "Sweet And Sour Chicken Chicken & Lamb"
click at [557, 236] on icon at bounding box center [551, 241] width 11 height 11
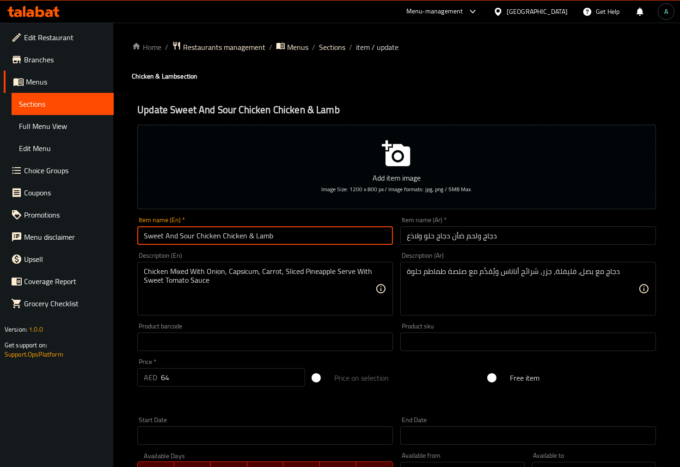
drag, startPoint x: 294, startPoint y: 237, endPoint x: 218, endPoint y: 236, distance: 76.2
click at [218, 236] on input "Sweet And Sour Chicken Chicken & Lamb" at bounding box center [265, 235] width 256 height 18
type input "Sweet And Sour Chicken"
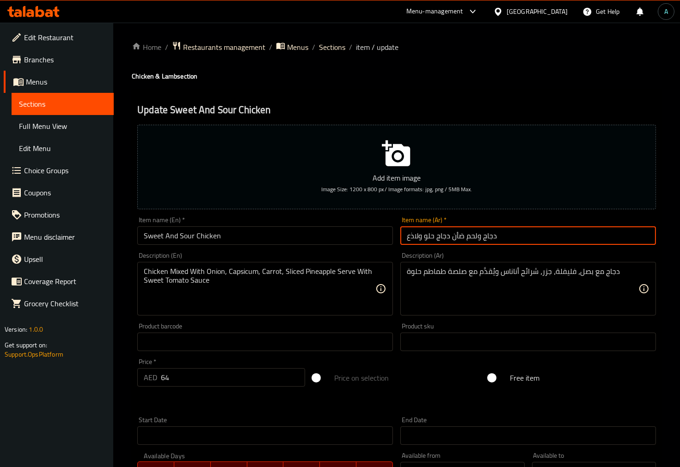
drag, startPoint x: 505, startPoint y: 237, endPoint x: 449, endPoint y: 239, distance: 56.0
click at [449, 239] on input "دجاج ولحم ضأن دجاج حلو ولاذع" at bounding box center [528, 235] width 256 height 18
type input "دجاج حلو ولاذع"
